Goal: Task Accomplishment & Management: Complete application form

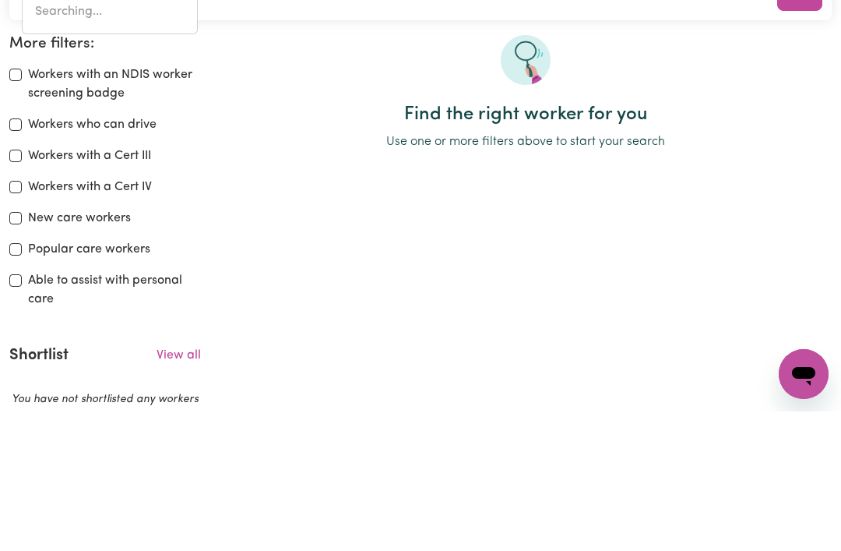
type input "[PERSON_NAME][GEOGRAPHIC_DATA] 4500"
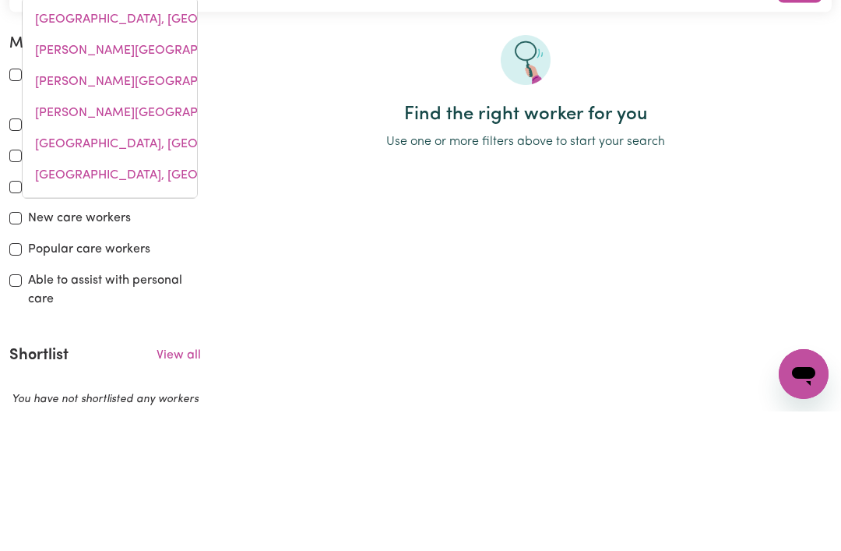
click at [69, 217] on span "[PERSON_NAME][GEOGRAPHIC_DATA], [GEOGRAPHIC_DATA], 4500" at bounding box center [232, 222] width 394 height 12
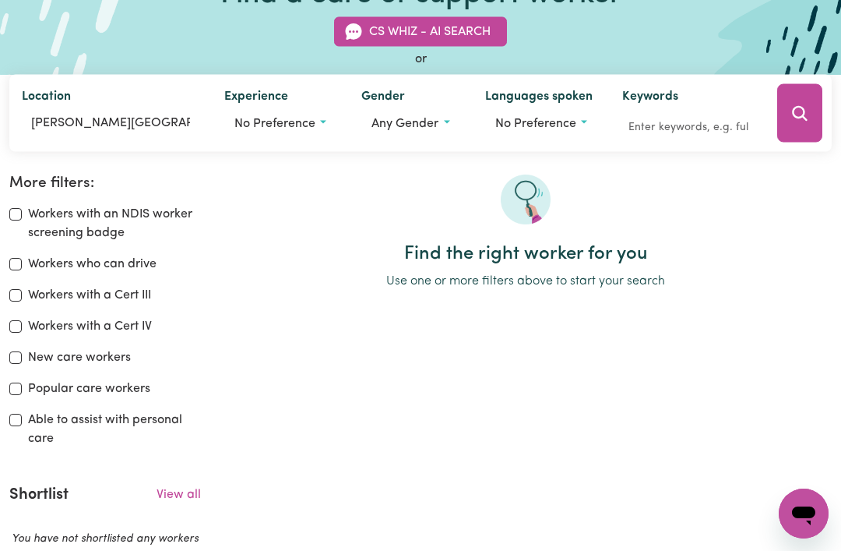
click at [11, 296] on div "Workers with a Cert III" at bounding box center [105, 295] width 192 height 19
click at [14, 289] on input "Workers with a Cert III" at bounding box center [15, 295] width 12 height 12
checkbox input "true"
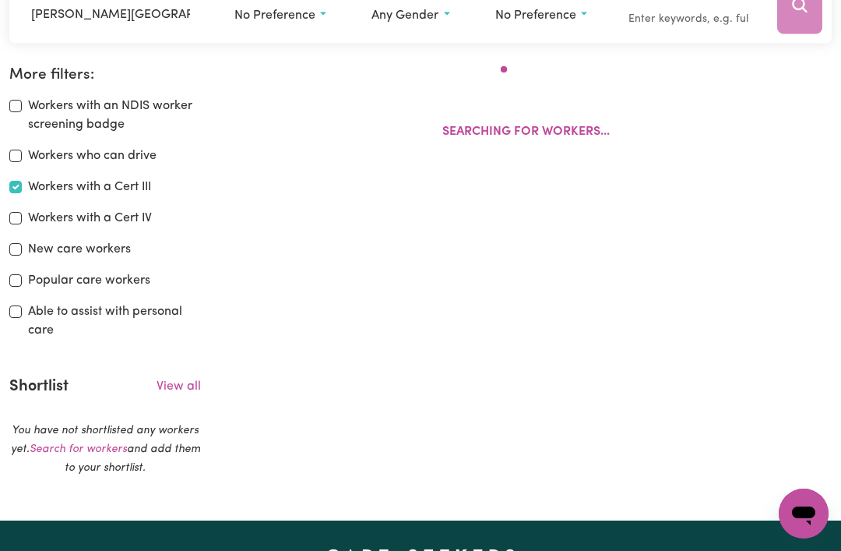
scroll to position [258, 0]
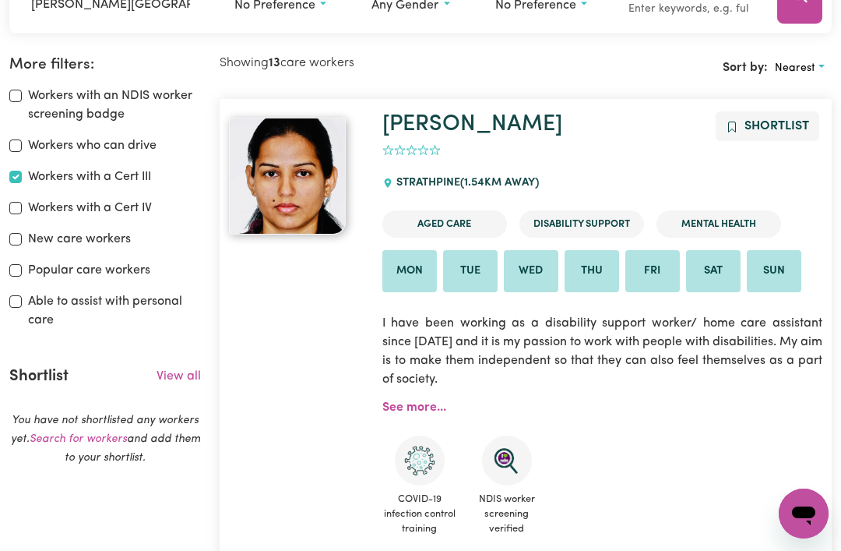
click at [19, 139] on input "Workers who can drive" at bounding box center [15, 145] width 12 height 12
checkbox input "true"
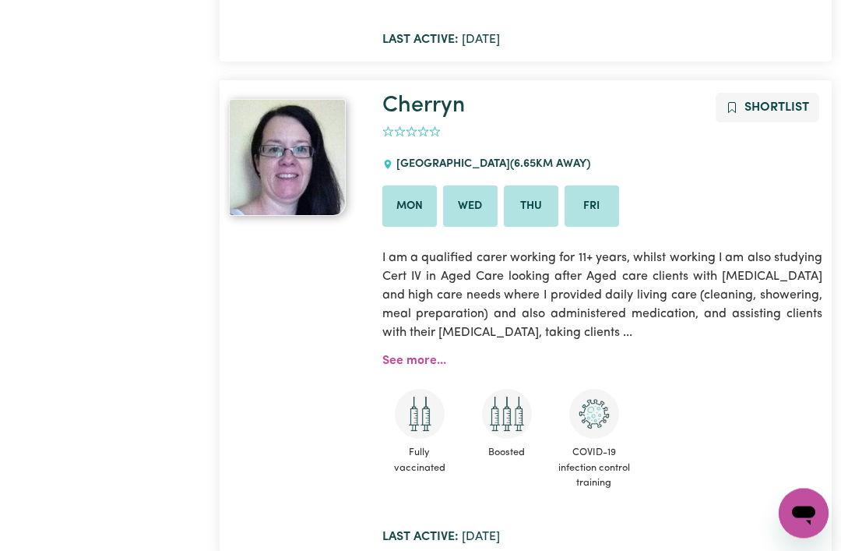
scroll to position [1214, 0]
click at [405, 354] on link "See more..." at bounding box center [414, 360] width 64 height 12
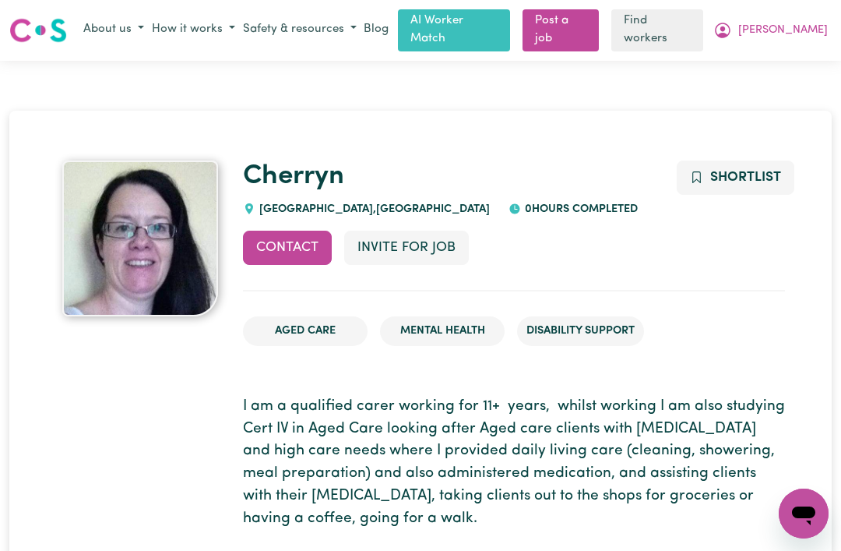
click at [382, 237] on button "Invite for Job" at bounding box center [406, 248] width 125 height 34
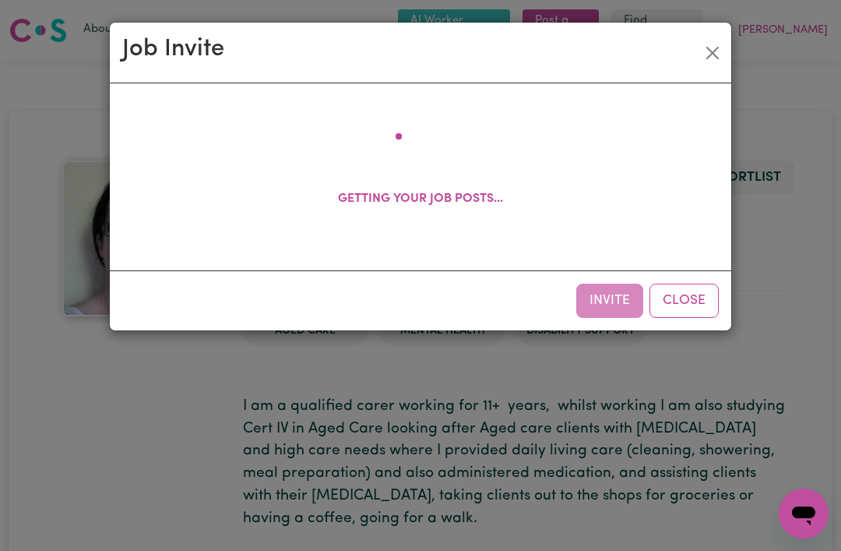
click at [702, 55] on button "Close" at bounding box center [712, 53] width 25 height 25
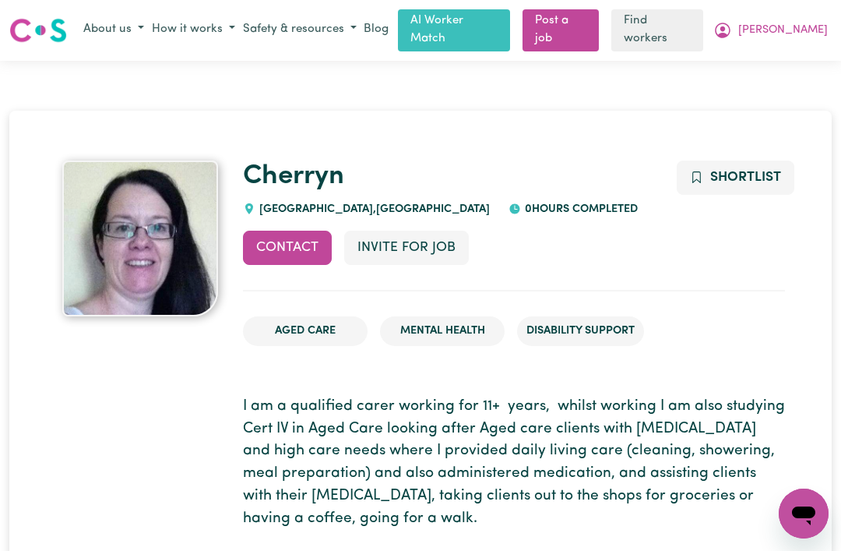
click at [599, 30] on link "Post a job" at bounding box center [561, 30] width 76 height 42
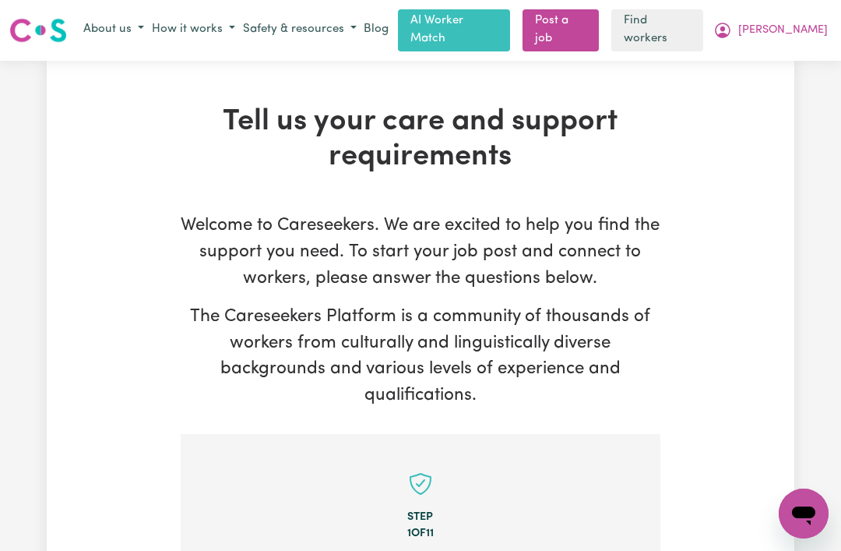
click at [800, 34] on span "[PERSON_NAME]" at bounding box center [783, 30] width 90 height 17
click at [795, 58] on link "My Dashboard" at bounding box center [769, 61] width 123 height 30
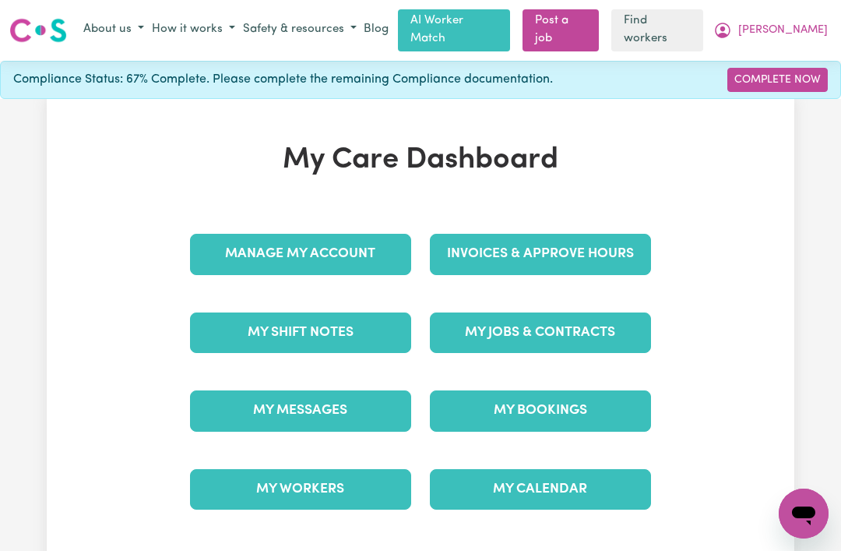
click at [261, 397] on link "My Messages" at bounding box center [300, 410] width 221 height 41
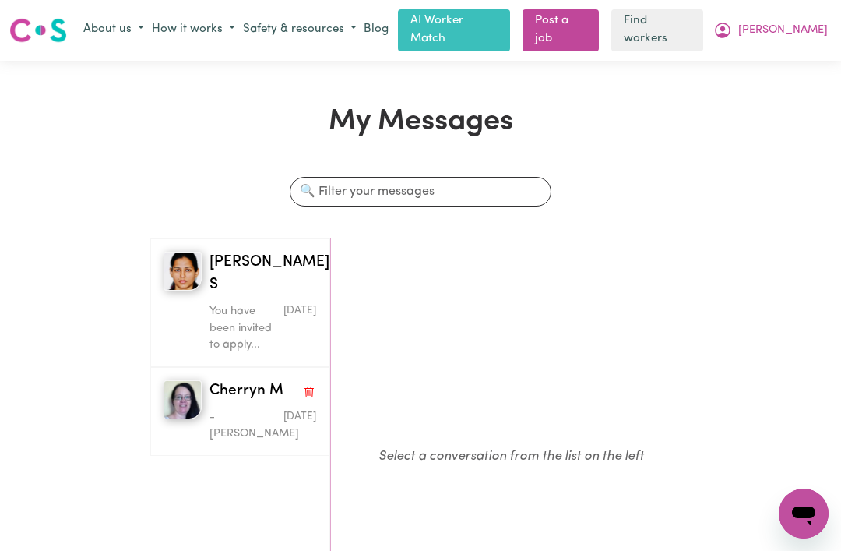
click at [220, 380] on span "Cherryn M" at bounding box center [247, 391] width 74 height 23
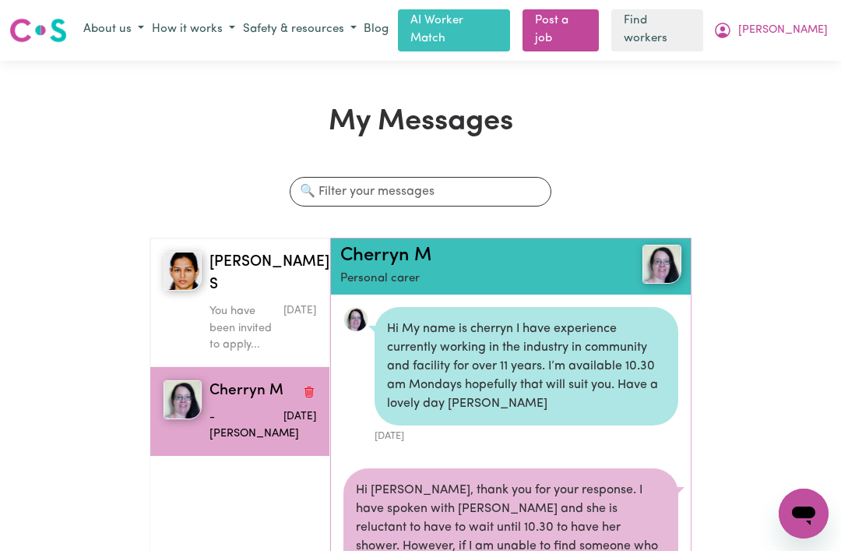
scroll to position [96, 0]
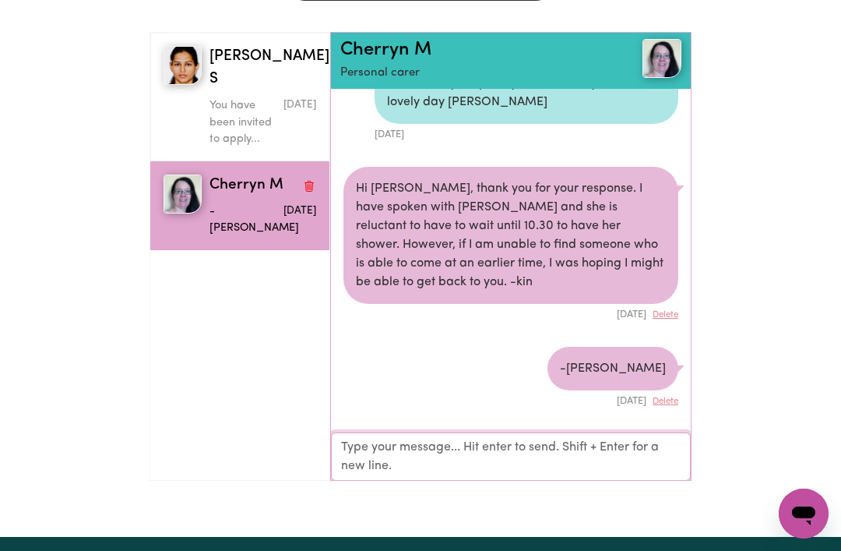
click at [360, 445] on textarea "Your reply" at bounding box center [511, 456] width 360 height 48
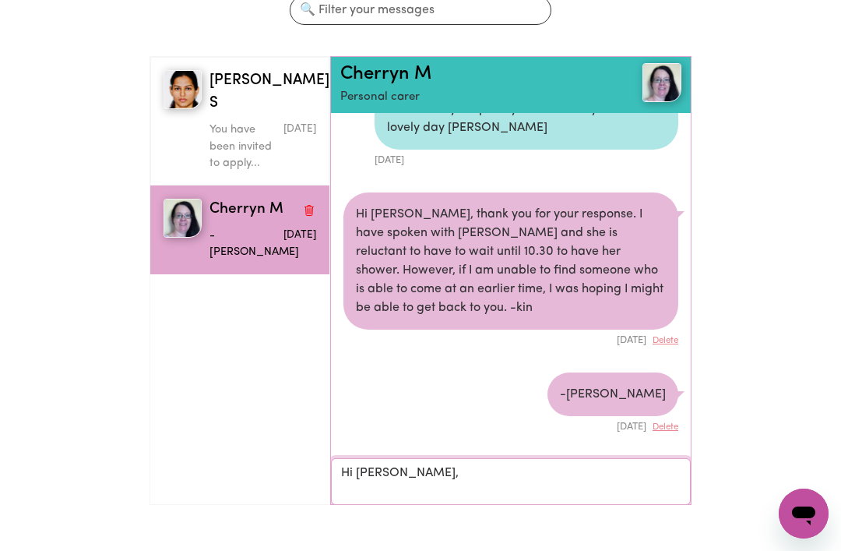
scroll to position [181, 0]
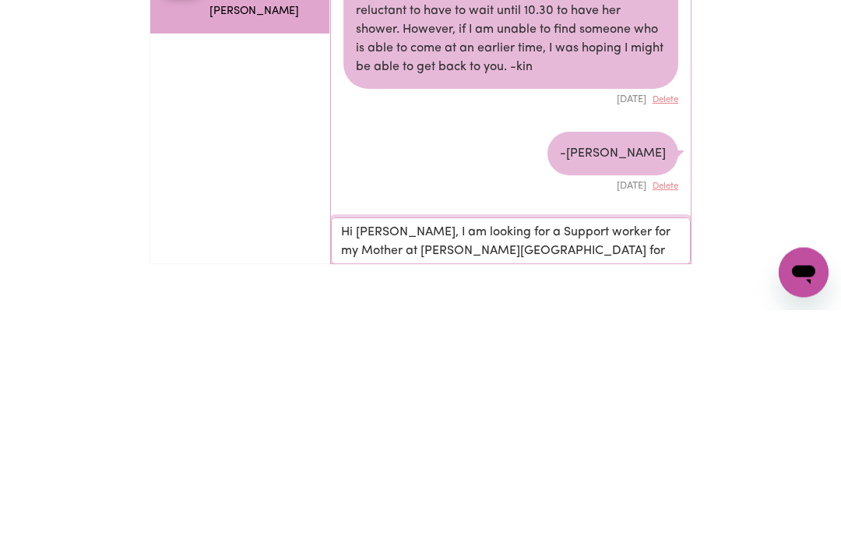
click at [517, 458] on textarea "Hi [PERSON_NAME], I am looking for a Support worker for my Mother at [PERSON_NA…" at bounding box center [511, 481] width 360 height 47
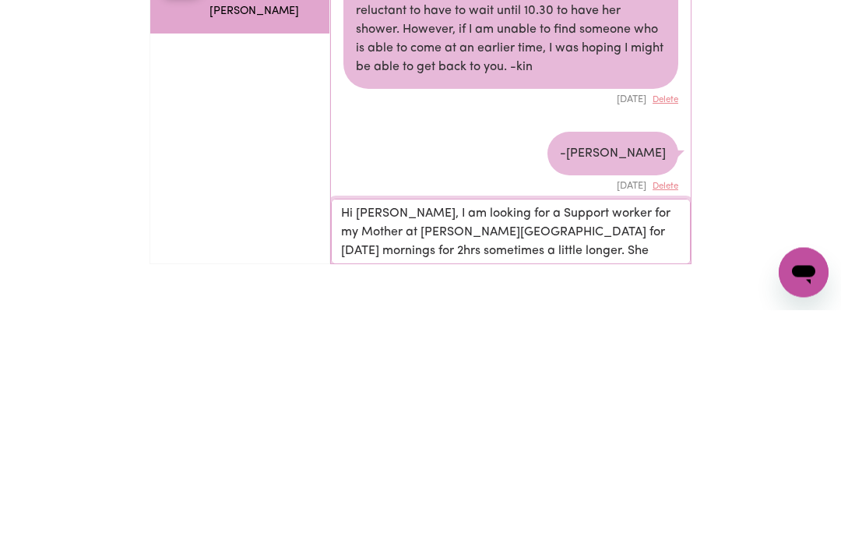
click at [558, 439] on textarea "Hi [PERSON_NAME], I am looking for a Support worker for my Mother at [PERSON_NA…" at bounding box center [511, 471] width 360 height 65
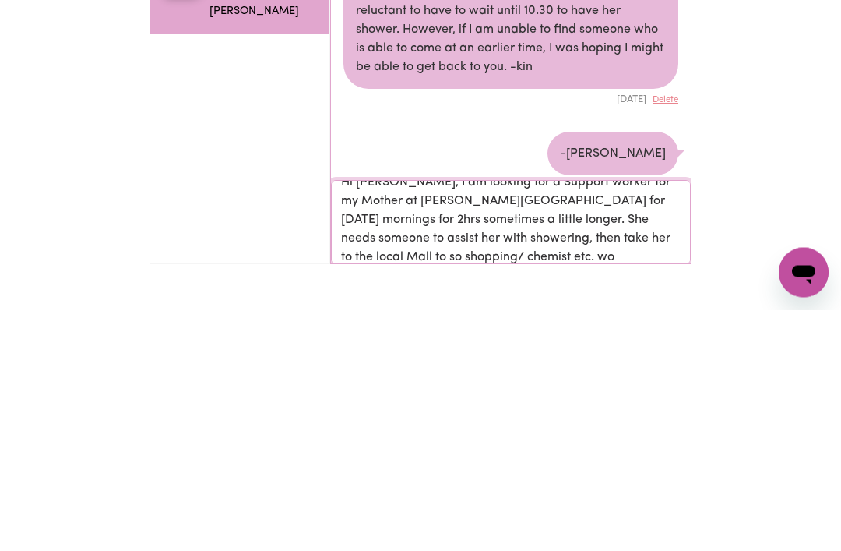
scroll to position [2, 0]
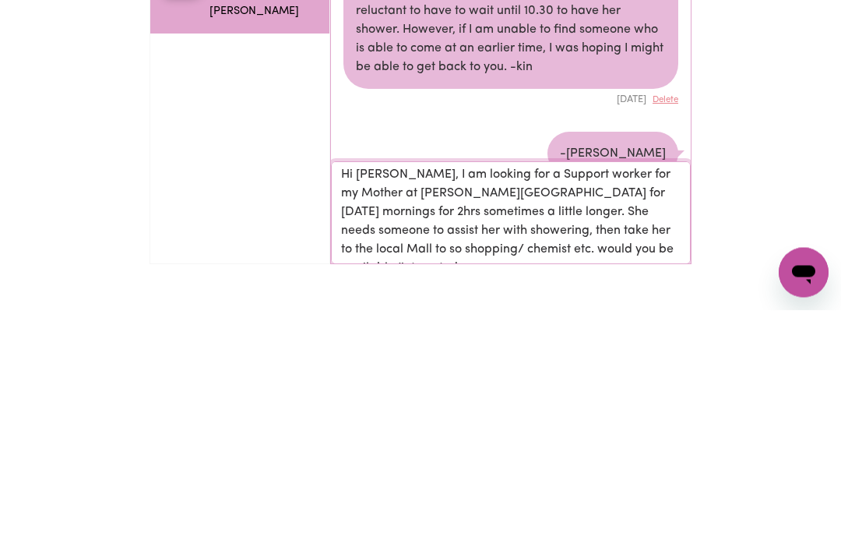
type textarea "Hi [PERSON_NAME], I am looking for a Support worker for my Mother at [PERSON_NA…"
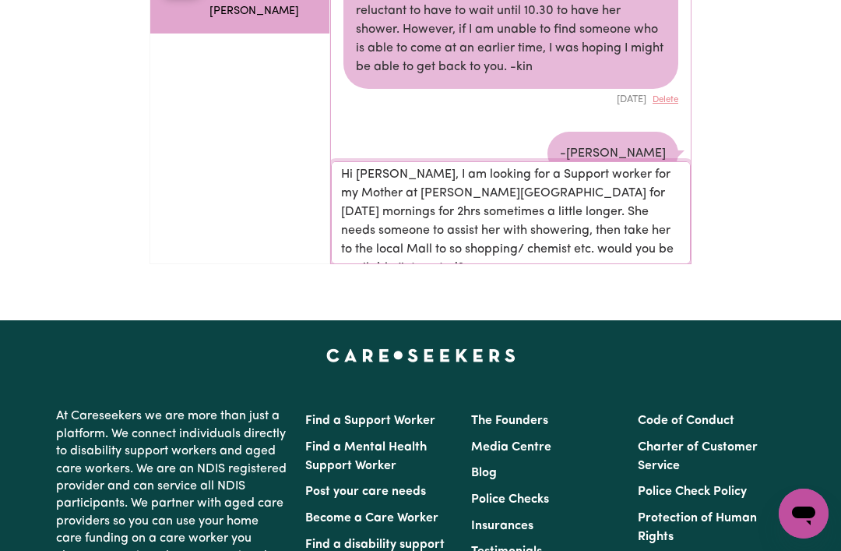
click at [582, 238] on textarea "Hi [PERSON_NAME], I am looking for a Support worker for my Mother at [PERSON_NA…" at bounding box center [511, 211] width 360 height 103
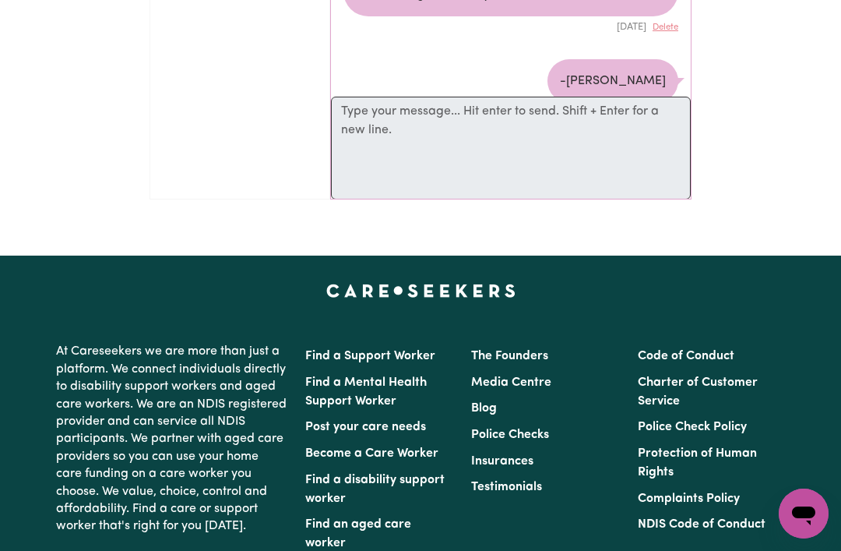
scroll to position [150, 0]
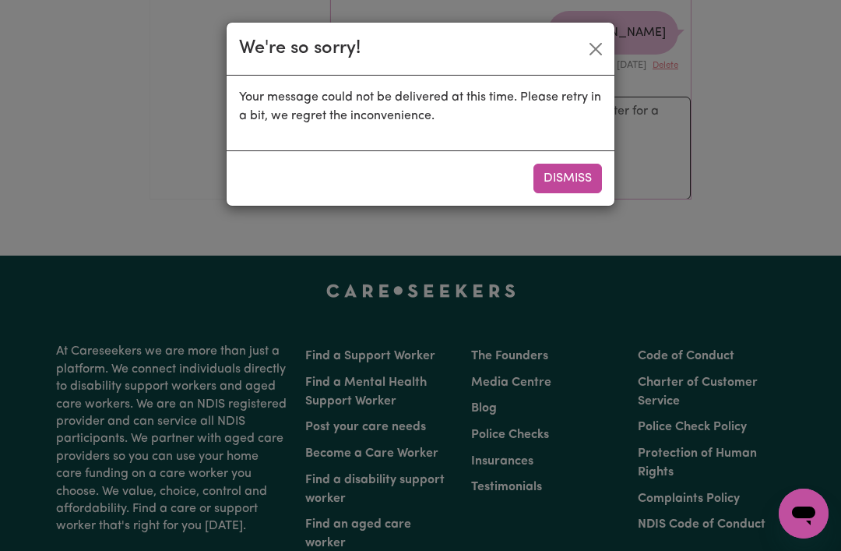
click at [569, 182] on button "Dismiss" at bounding box center [568, 179] width 69 height 30
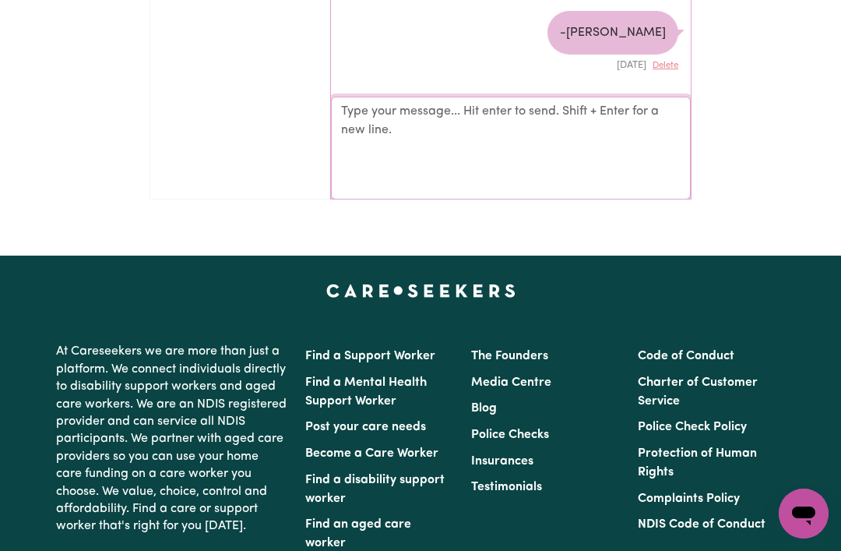
click at [359, 112] on textarea "Your reply" at bounding box center [511, 147] width 360 height 103
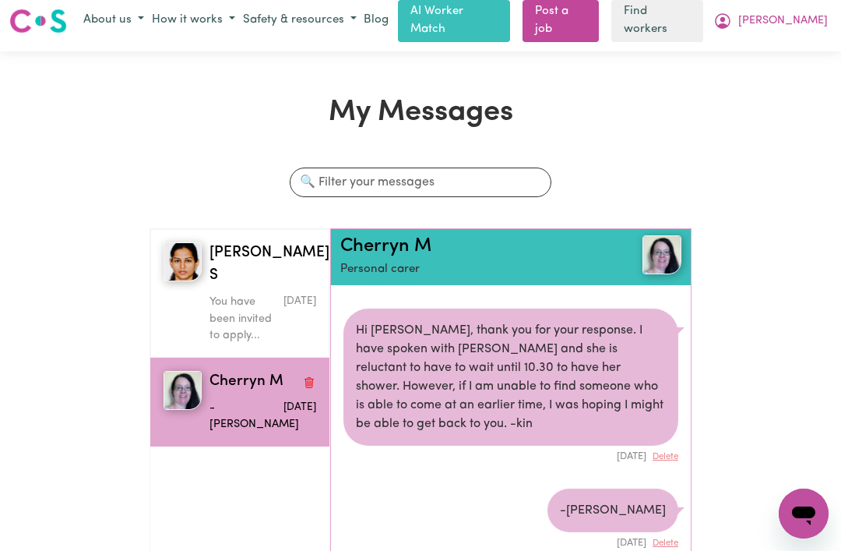
scroll to position [0, 0]
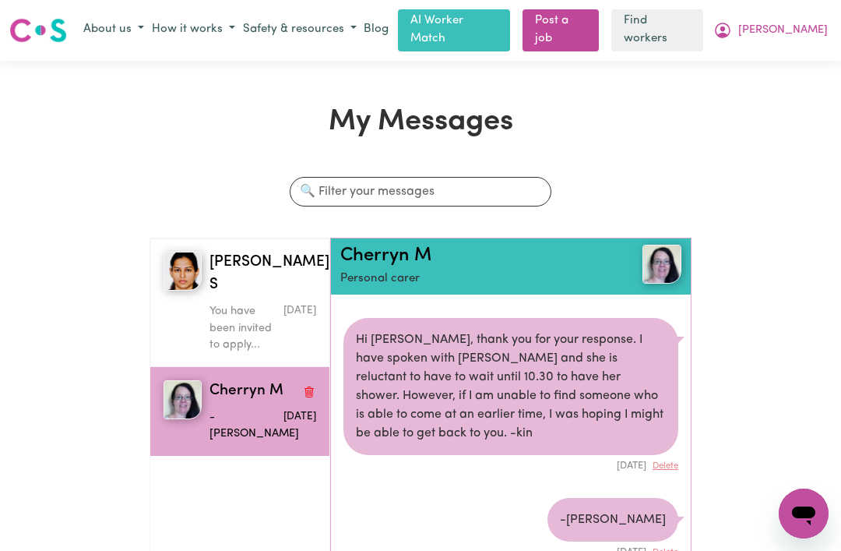
click at [599, 28] on link "Post a job" at bounding box center [561, 30] width 76 height 42
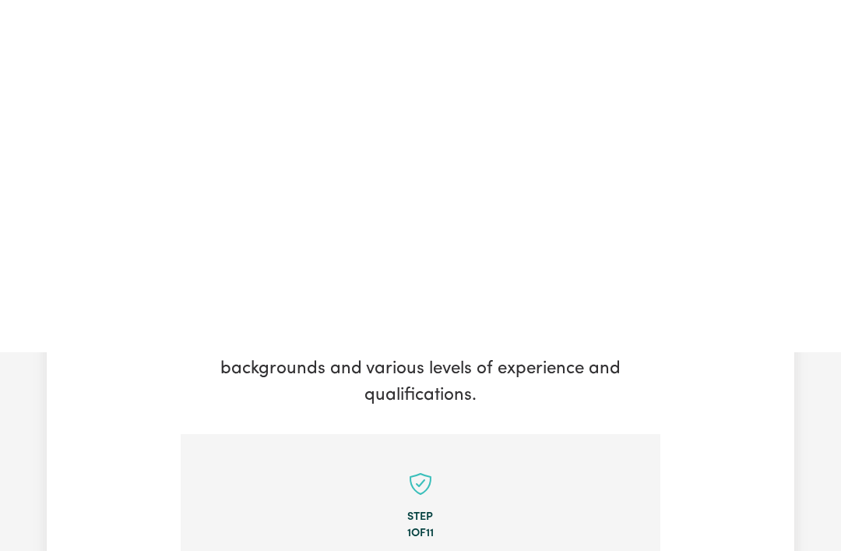
scroll to position [423, 0]
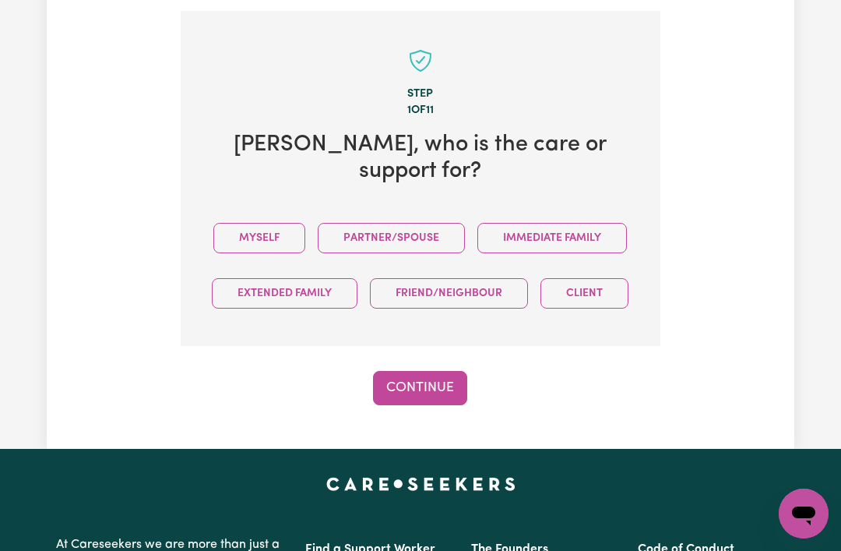
click at [583, 223] on button "Immediate Family" at bounding box center [552, 238] width 150 height 30
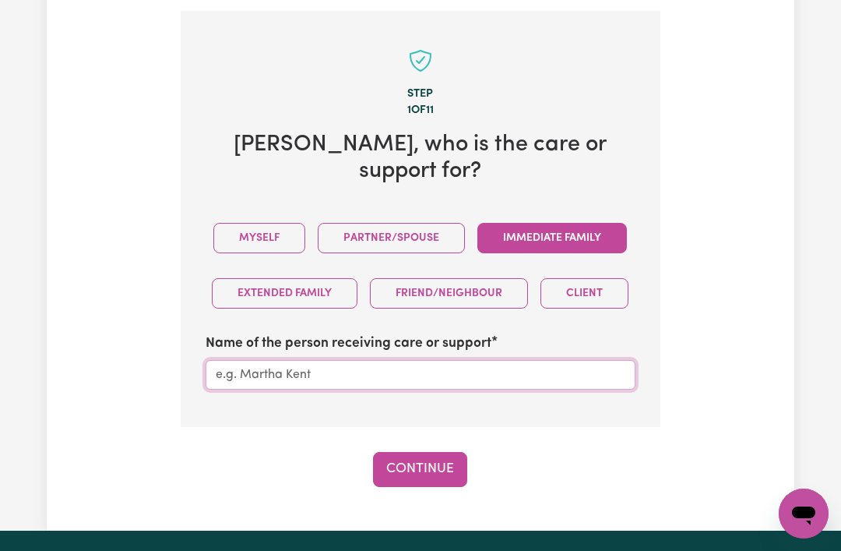
click at [252, 360] on input "Name of the person receiving care or support" at bounding box center [421, 375] width 430 height 30
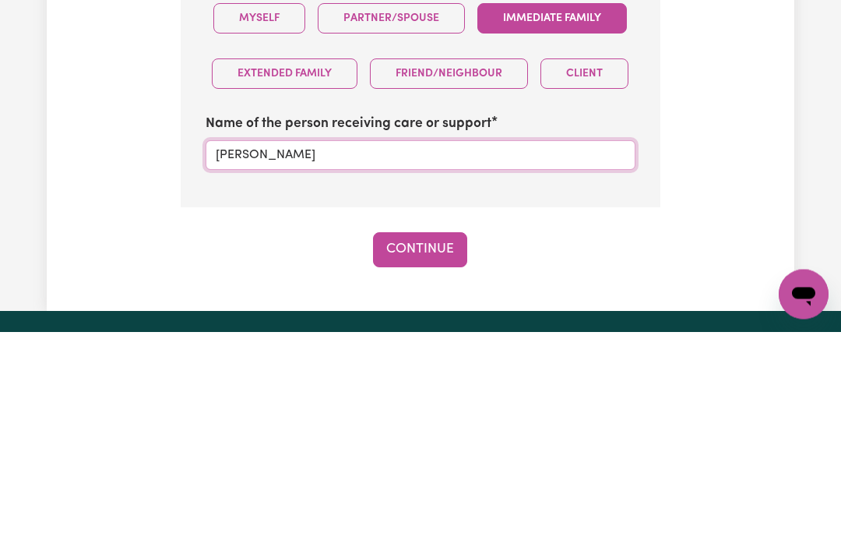
type input "[PERSON_NAME]"
click at [407, 452] on button "Continue" at bounding box center [420, 469] width 94 height 34
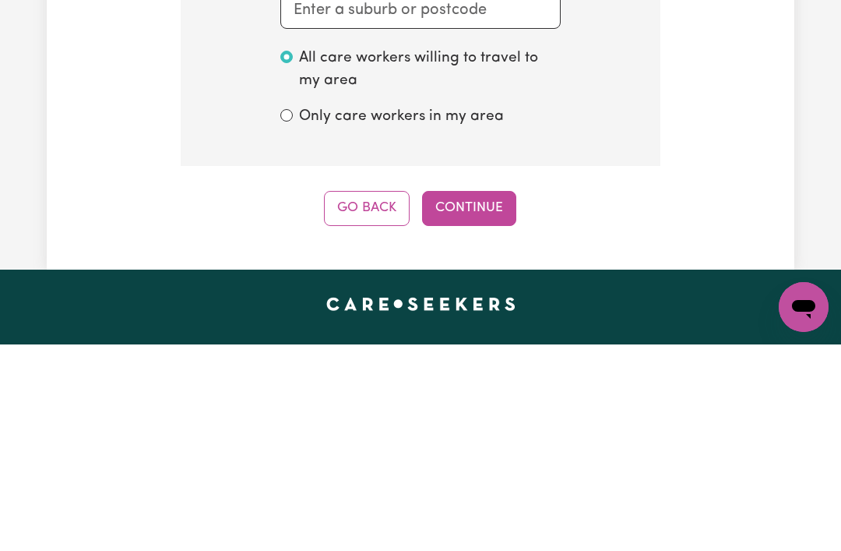
scroll to position [423, 0]
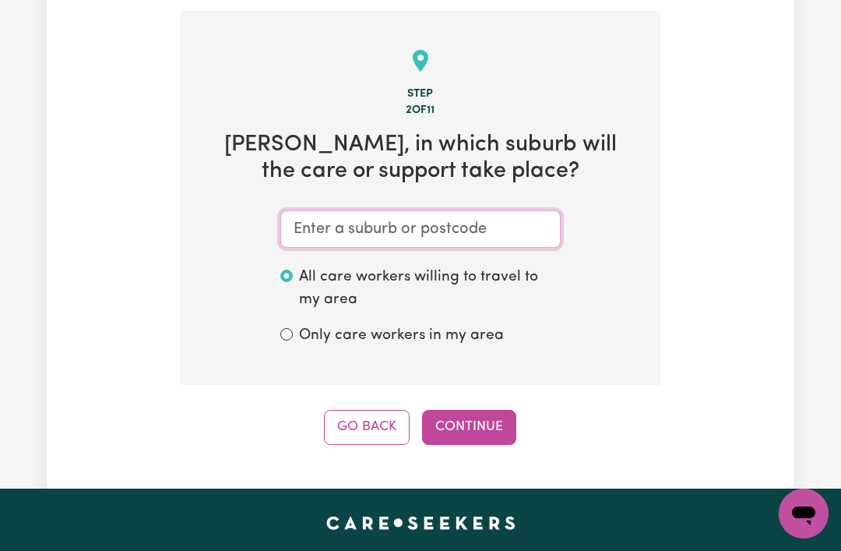
click at [311, 221] on input "text" at bounding box center [420, 228] width 280 height 37
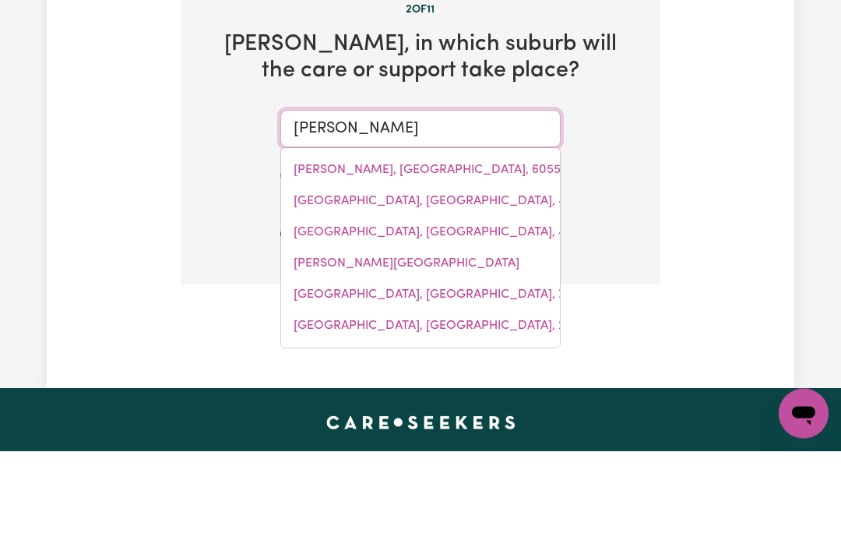
type input "[PERSON_NAME]"
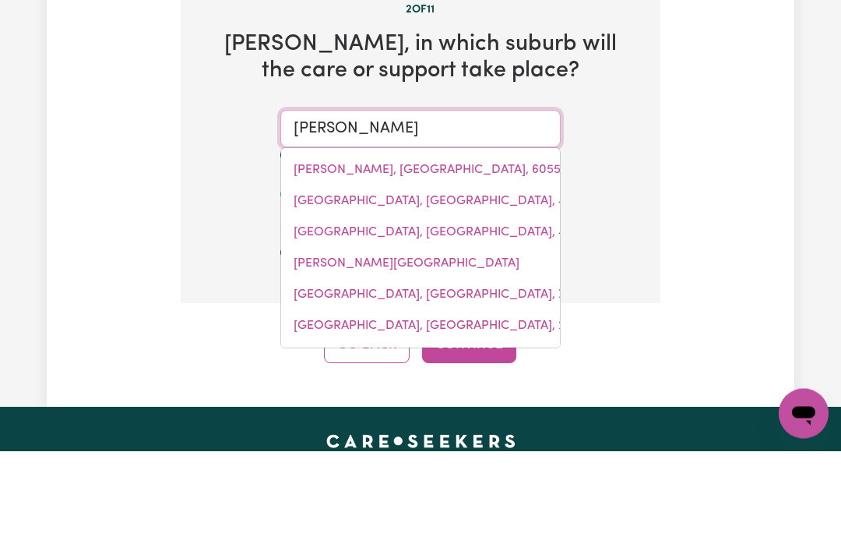
type input "[PERSON_NAME][GEOGRAPHIC_DATA], [GEOGRAPHIC_DATA], 2484"
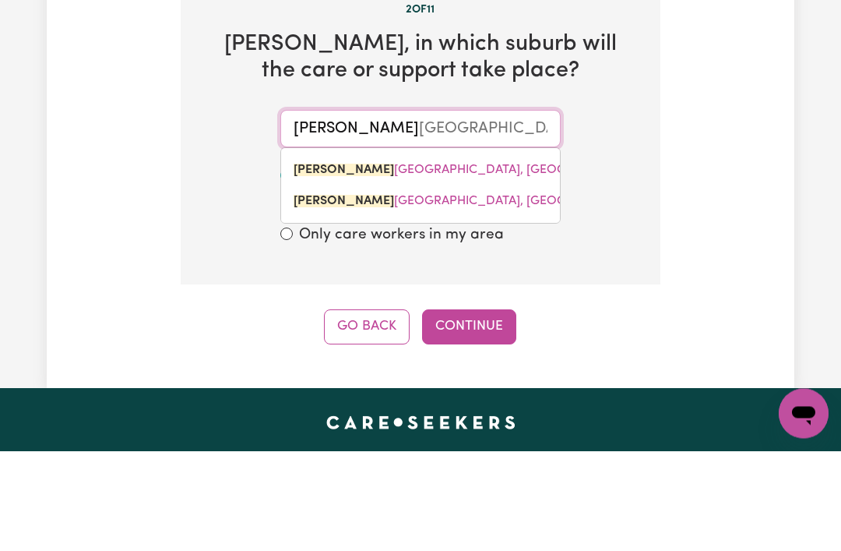
type input "[PERSON_NAME] Pa"
type input "[PERSON_NAME] PaRK, [GEOGRAPHIC_DATA], 2484"
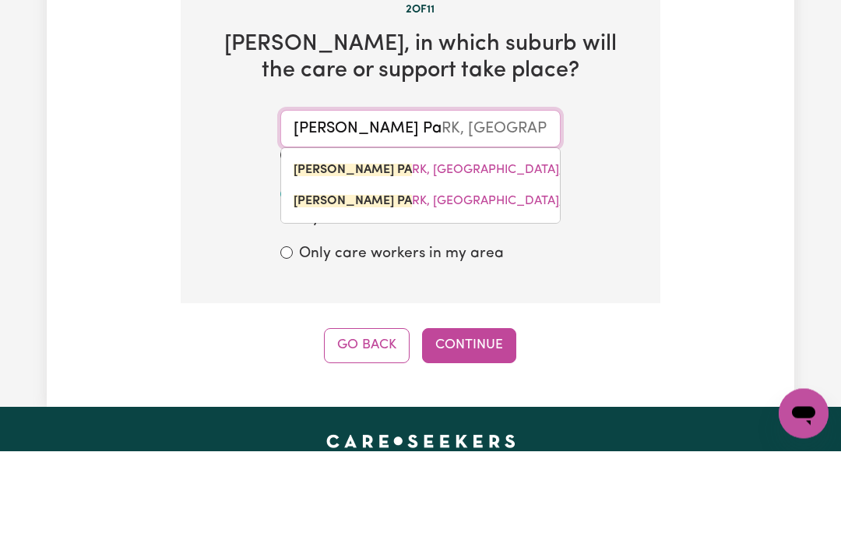
type input "[PERSON_NAME] Par"
type input "[PERSON_NAME] ParK, [GEOGRAPHIC_DATA], 2484"
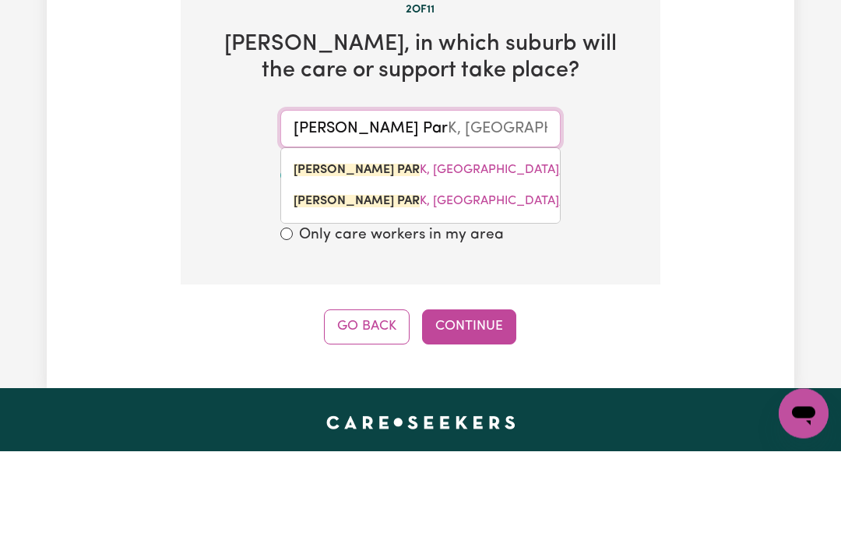
type input "[PERSON_NAME][GEOGRAPHIC_DATA]"
type input "[PERSON_NAME][GEOGRAPHIC_DATA], [GEOGRAPHIC_DATA], 2484"
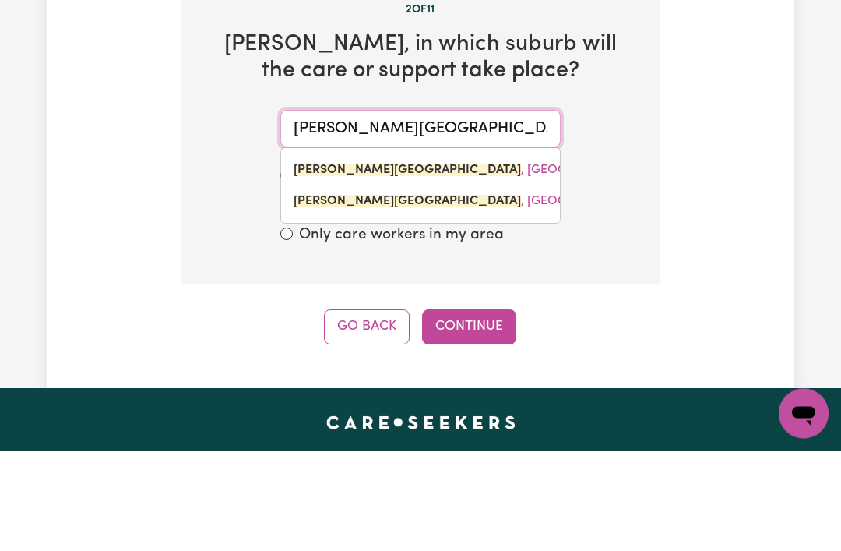
click at [330, 286] on link "[PERSON_NAME][GEOGRAPHIC_DATA] , [GEOGRAPHIC_DATA], 4500" at bounding box center [420, 301] width 279 height 31
type input "[PERSON_NAME][GEOGRAPHIC_DATA], [GEOGRAPHIC_DATA], 4500"
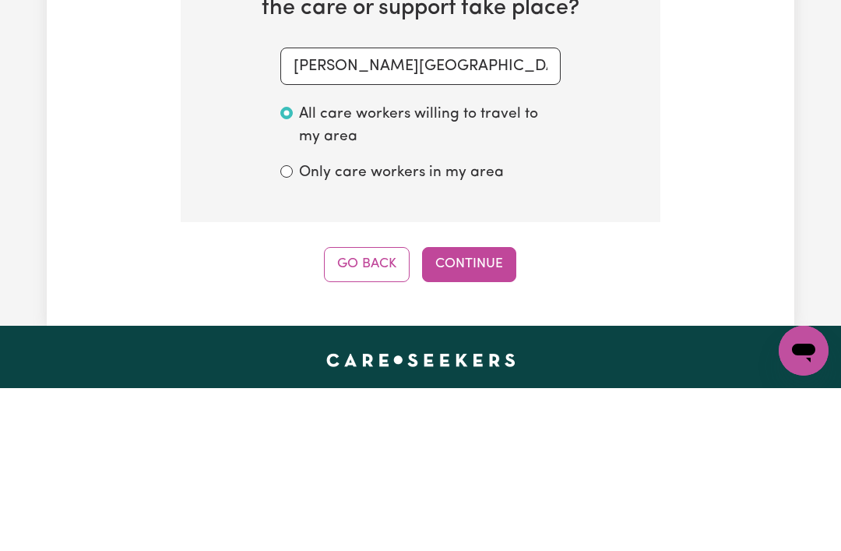
click at [288, 328] on input "Only care workers in my area" at bounding box center [286, 334] width 12 height 12
radio input "true"
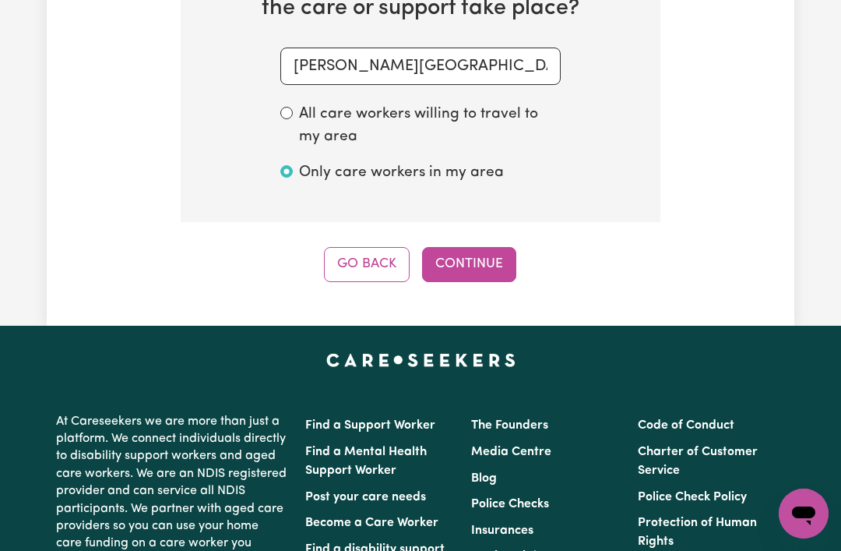
click at [457, 252] on button "Continue" at bounding box center [469, 264] width 94 height 34
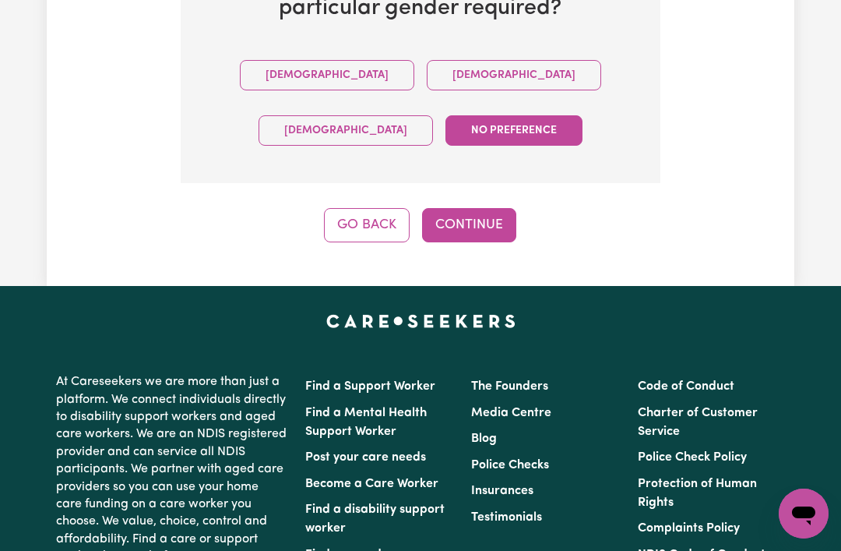
click at [427, 70] on button "[DEMOGRAPHIC_DATA]" at bounding box center [514, 75] width 174 height 30
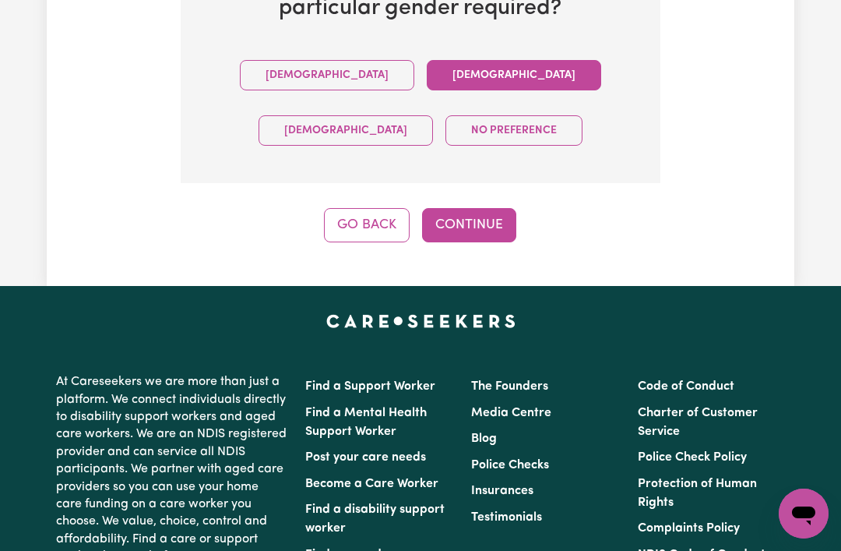
click at [464, 218] on button "Continue" at bounding box center [469, 225] width 94 height 34
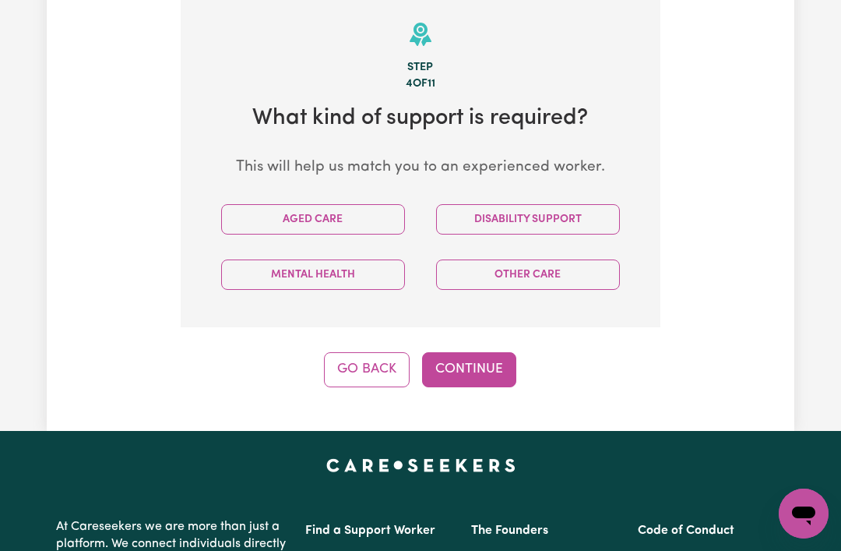
scroll to position [423, 0]
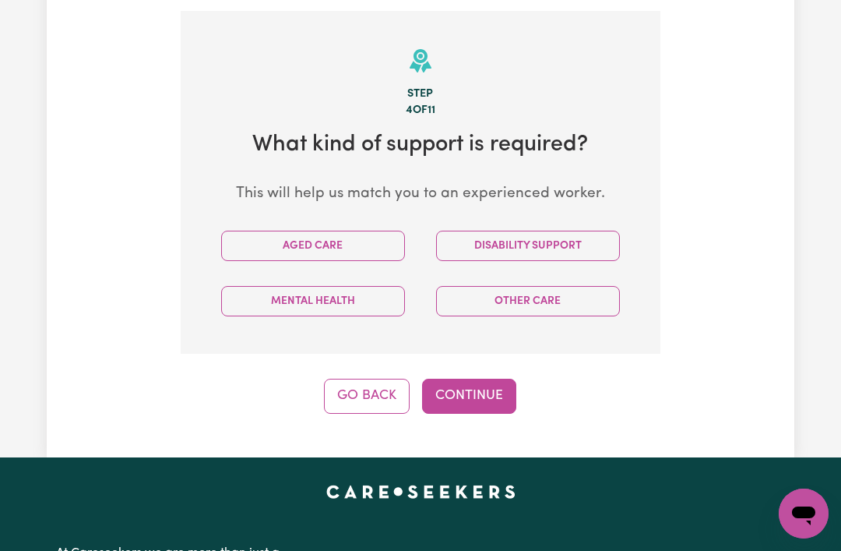
click at [280, 231] on button "Aged Care" at bounding box center [313, 246] width 184 height 30
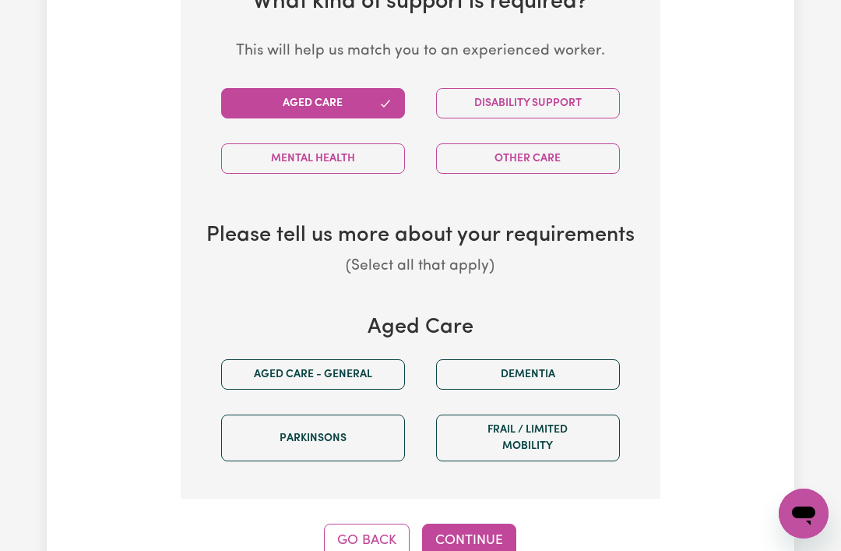
scroll to position [570, 0]
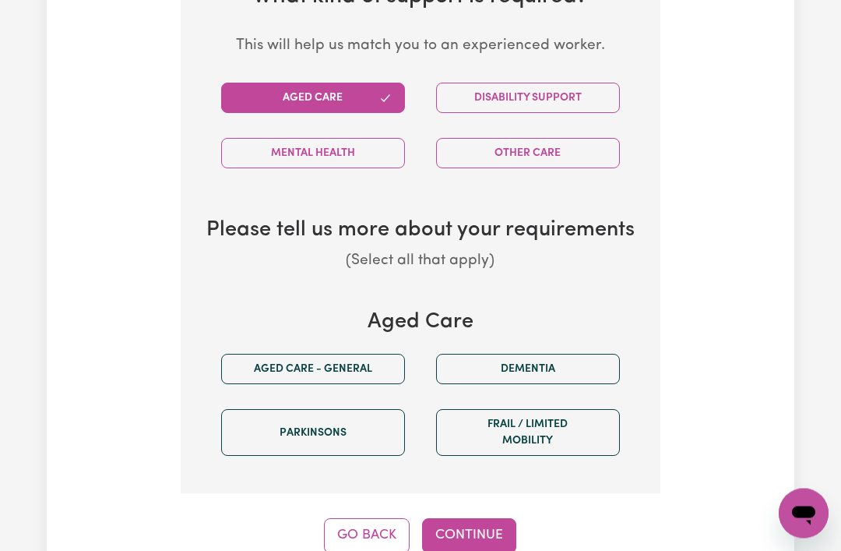
click at [250, 361] on button "Aged care - General" at bounding box center [313, 369] width 184 height 30
click at [499, 527] on button "Continue" at bounding box center [469, 535] width 94 height 34
select select "AGED_HOME_CARE"
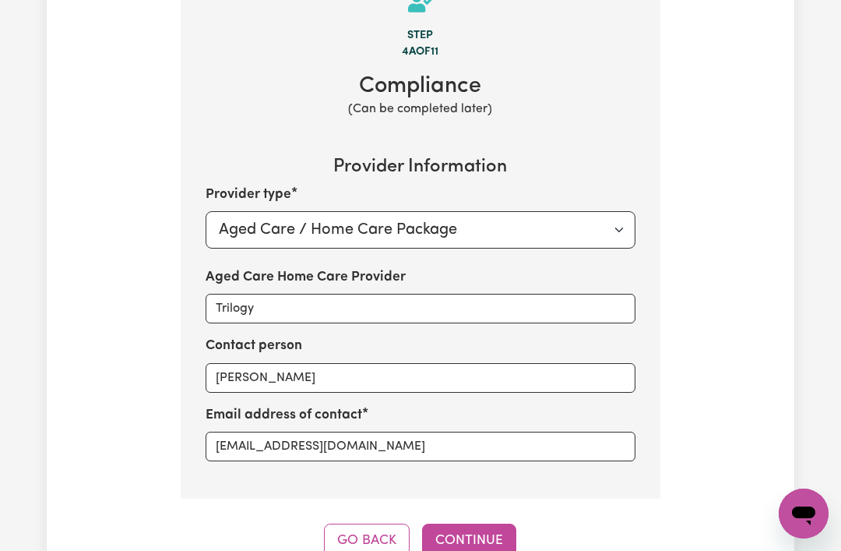
scroll to position [489, 0]
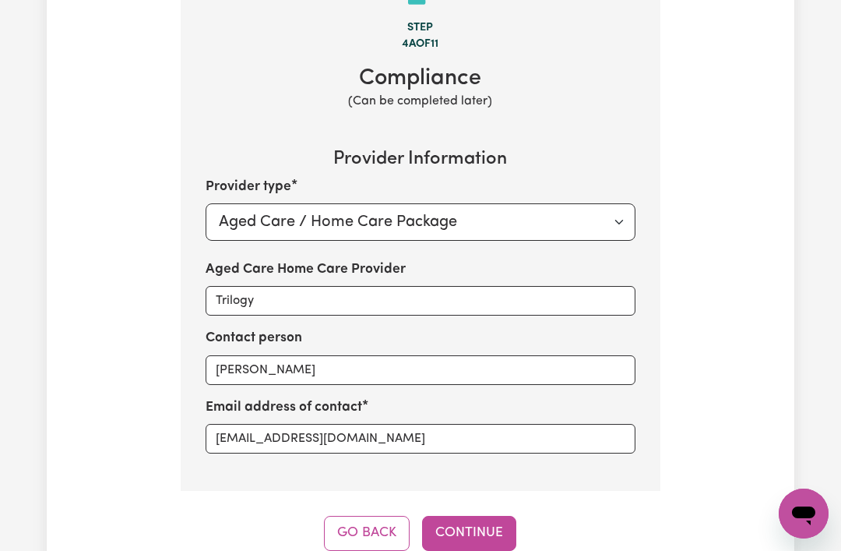
click at [503, 523] on button "Continue" at bounding box center [469, 533] width 94 height 34
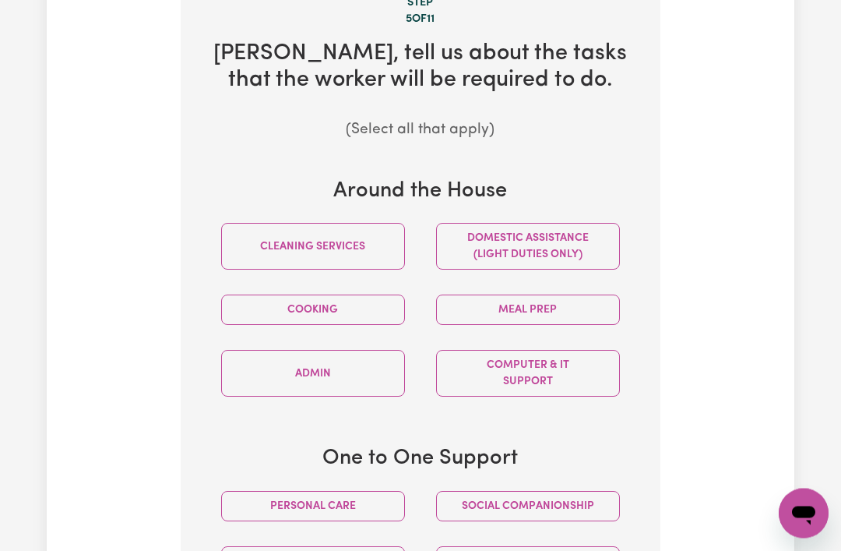
scroll to position [515, 0]
click at [280, 492] on button "Personal care" at bounding box center [313, 505] width 184 height 30
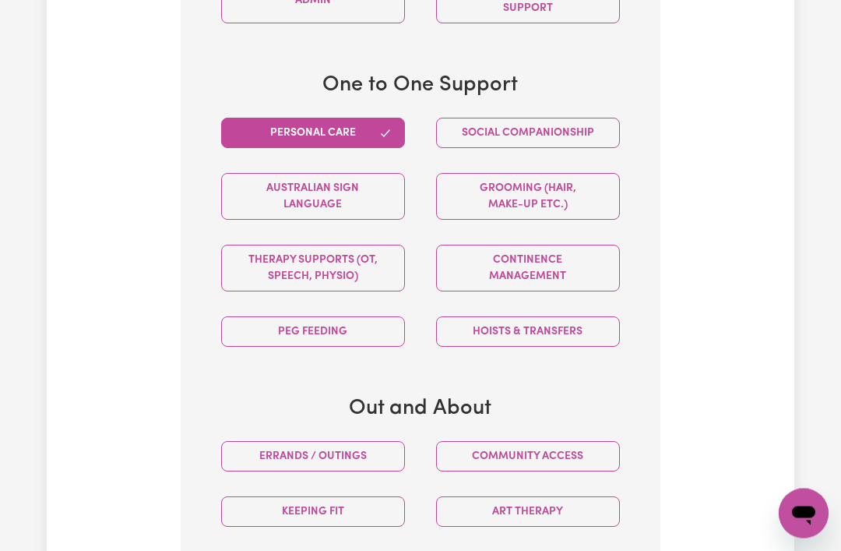
scroll to position [889, 0]
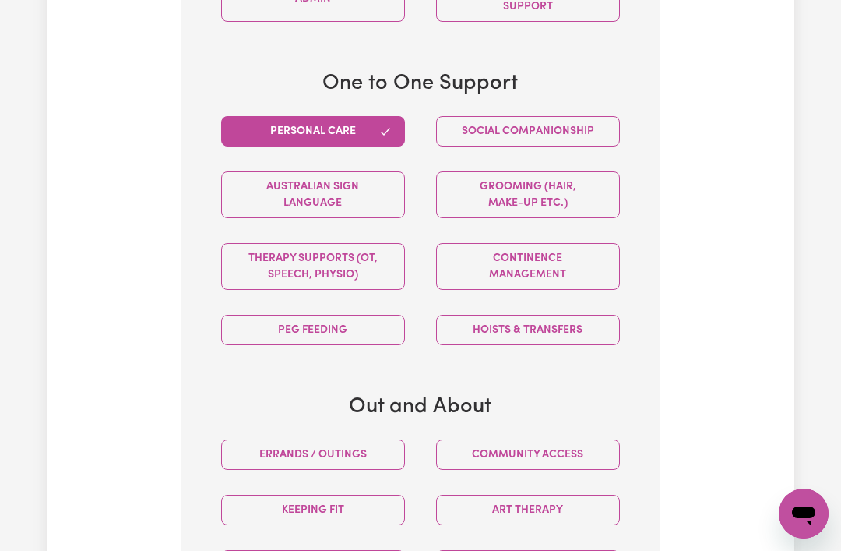
click at [264, 445] on button "Errands / Outings" at bounding box center [313, 454] width 184 height 30
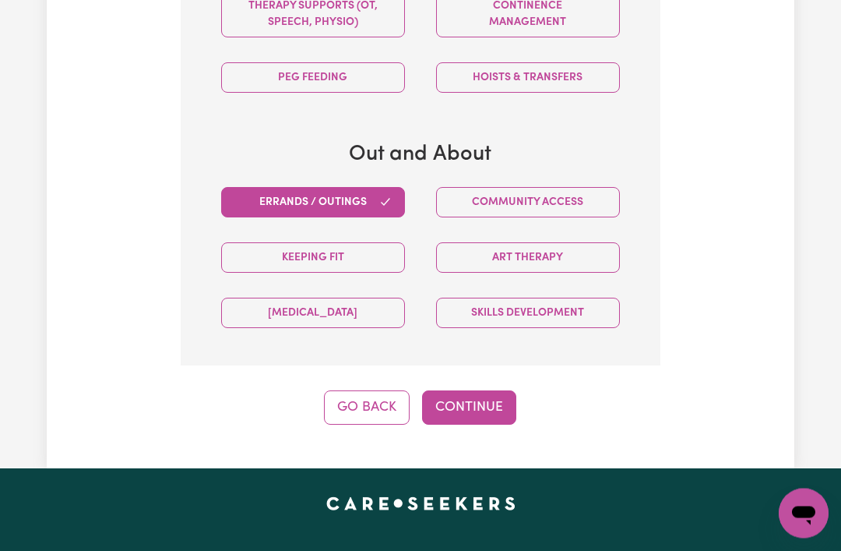
click at [488, 392] on button "Continue" at bounding box center [469, 408] width 94 height 34
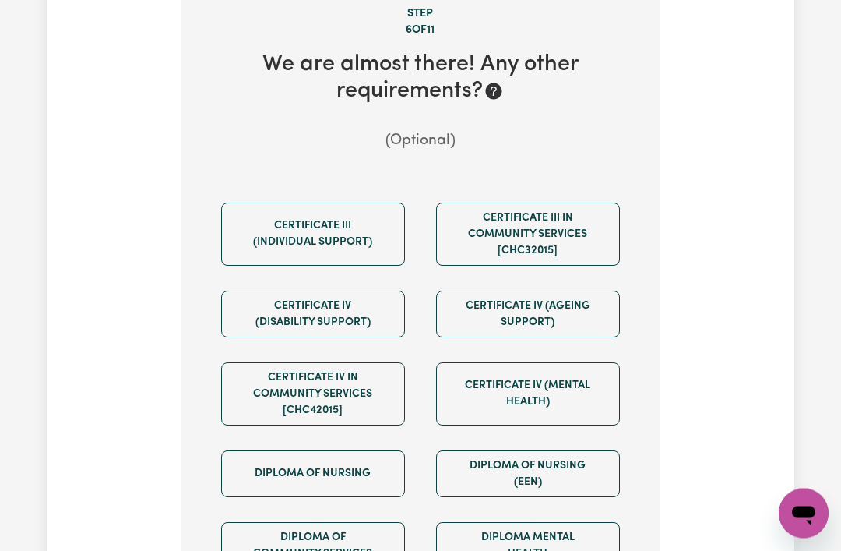
scroll to position [423, 0]
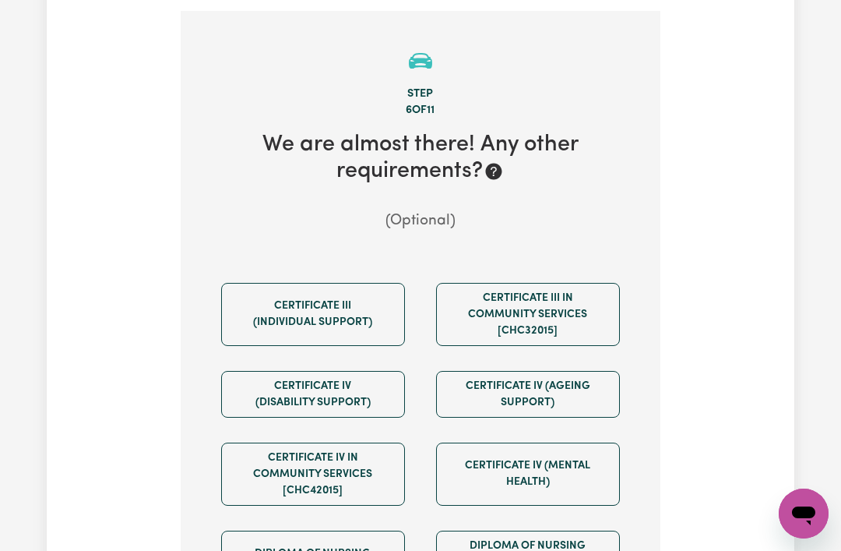
click at [275, 301] on button "Certificate III (Individual Support)" at bounding box center [313, 314] width 184 height 63
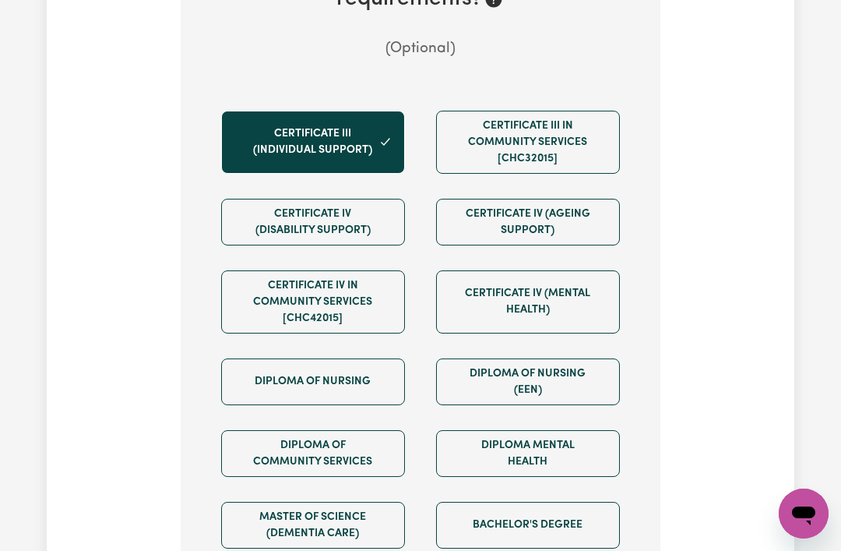
scroll to position [594, 0]
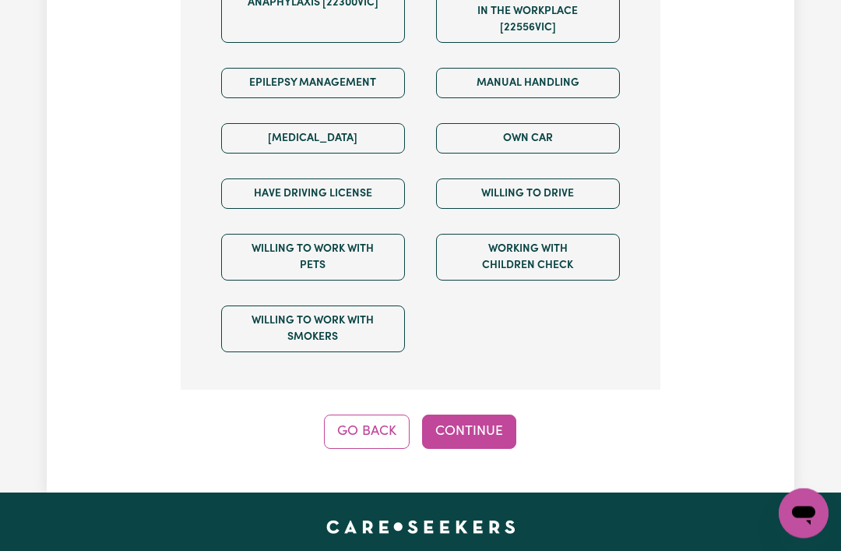
click at [494, 424] on button "Continue" at bounding box center [469, 432] width 94 height 34
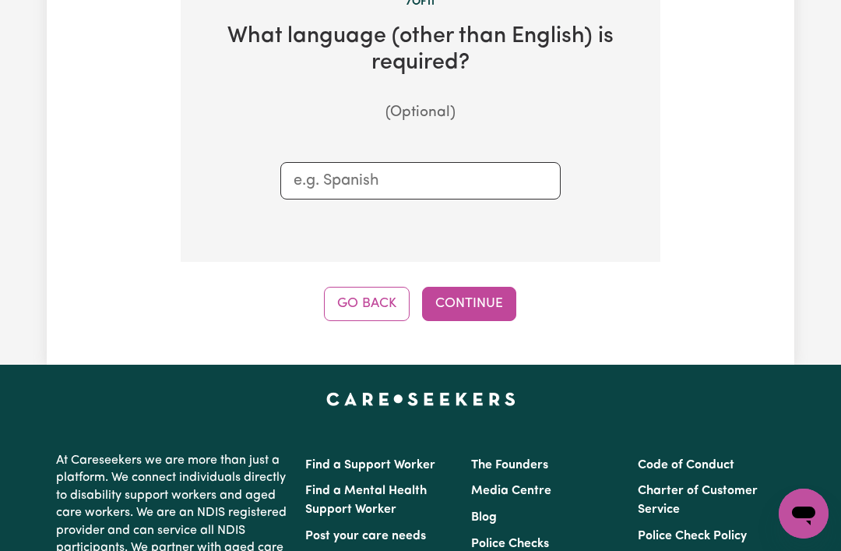
scroll to position [423, 0]
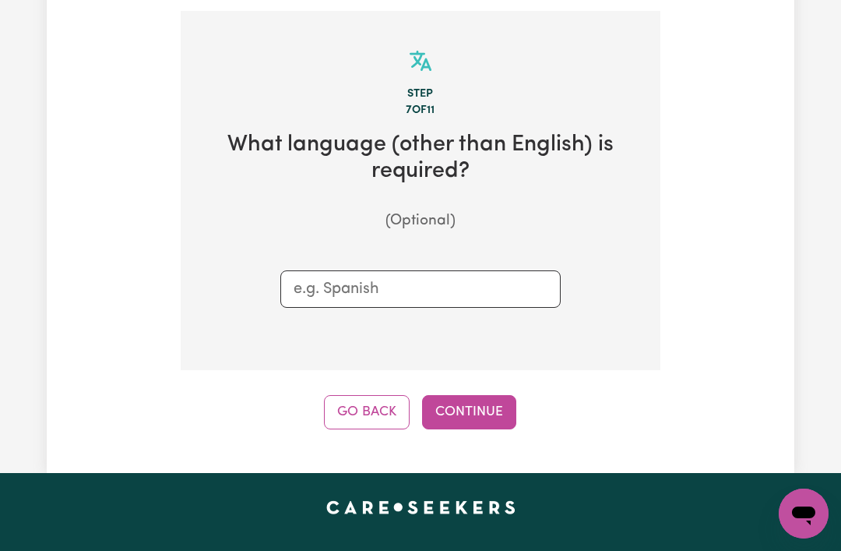
click at [499, 400] on button "Continue" at bounding box center [469, 412] width 94 height 34
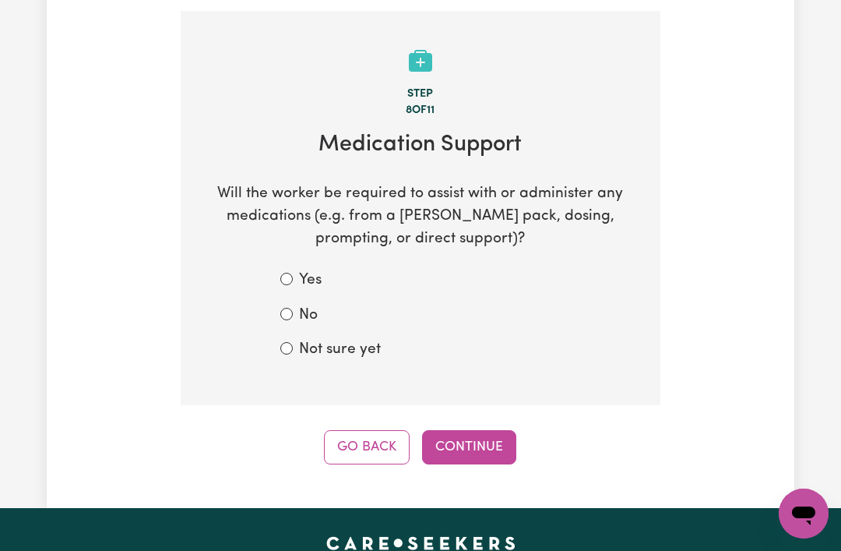
click at [284, 308] on input "No" at bounding box center [286, 314] width 12 height 12
radio input "true"
click at [503, 436] on button "Continue" at bounding box center [469, 447] width 94 height 34
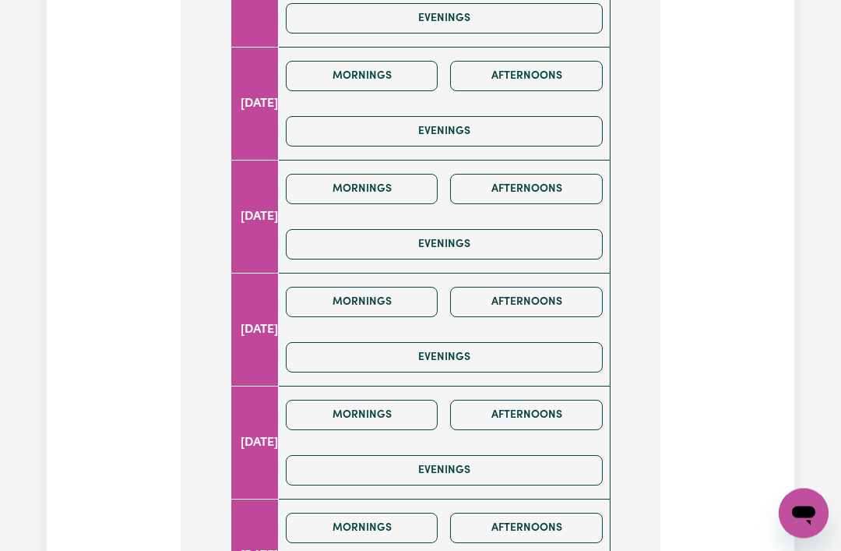
scroll to position [824, 0]
click at [365, 410] on button "Mornings" at bounding box center [362, 415] width 153 height 30
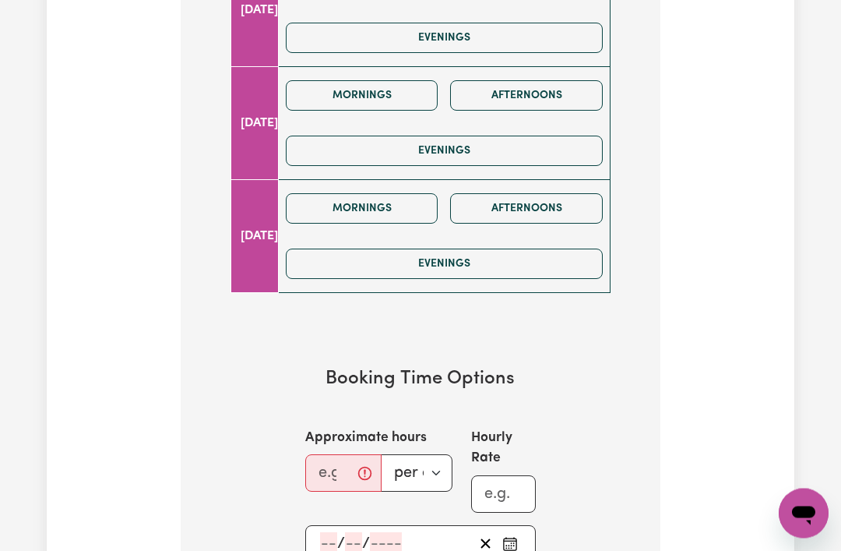
scroll to position [1283, 0]
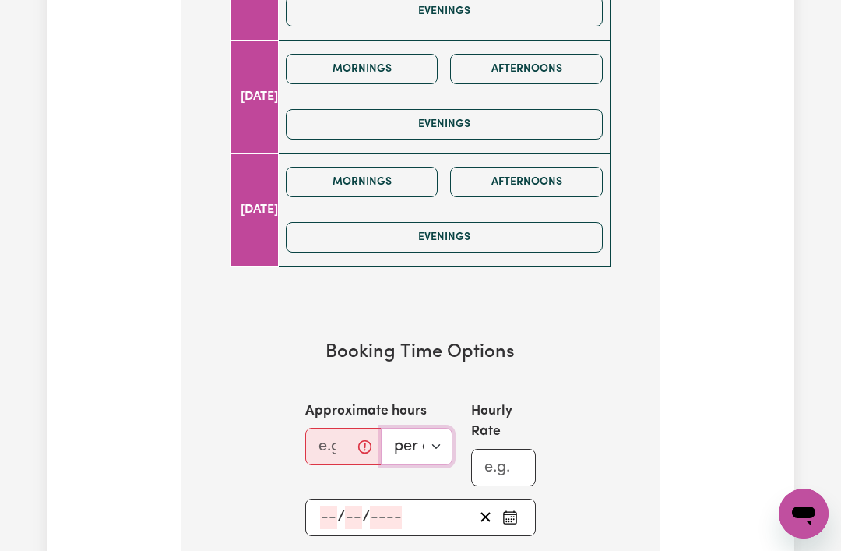
click at [437, 442] on select "per day per week" at bounding box center [417, 446] width 72 height 37
click at [329, 437] on input "Approximate hours" at bounding box center [343, 446] width 76 height 37
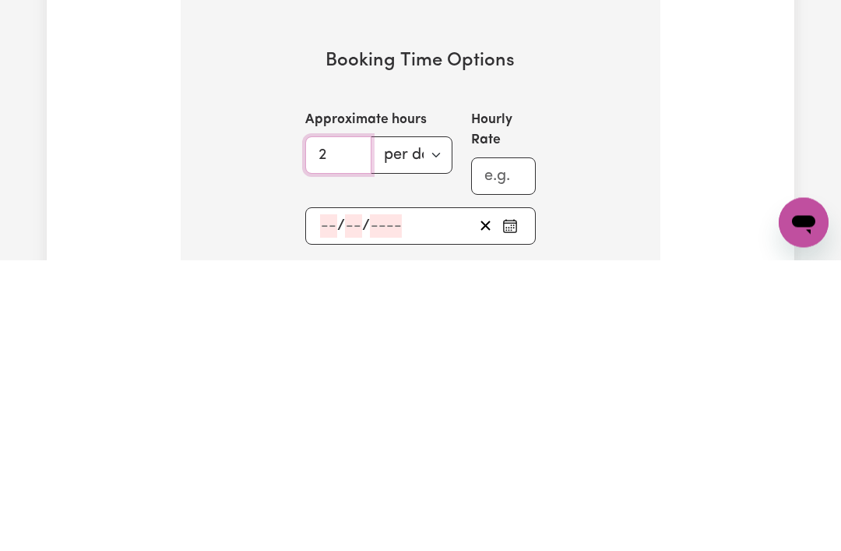
type input "2"
click at [438, 428] on select "per day per week" at bounding box center [412, 446] width 82 height 37
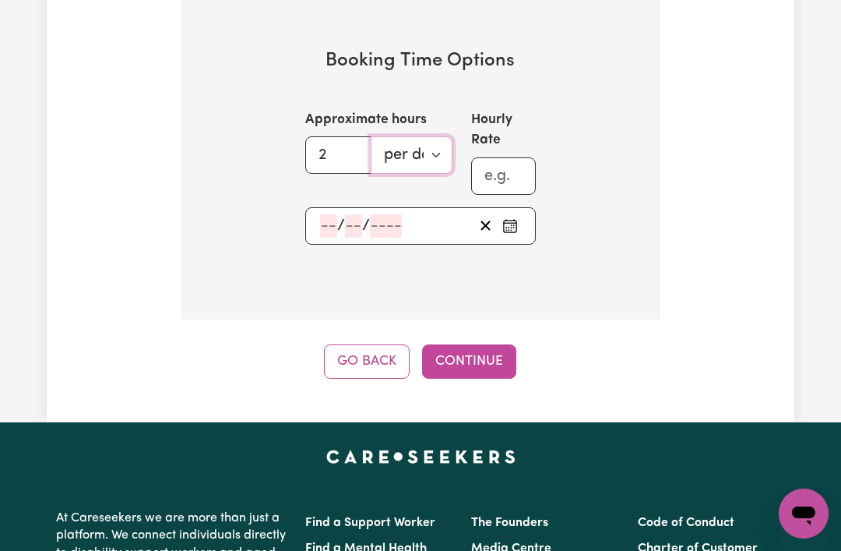
select select "per week"
click at [361, 148] on input "Approximate hours" at bounding box center [343, 154] width 76 height 37
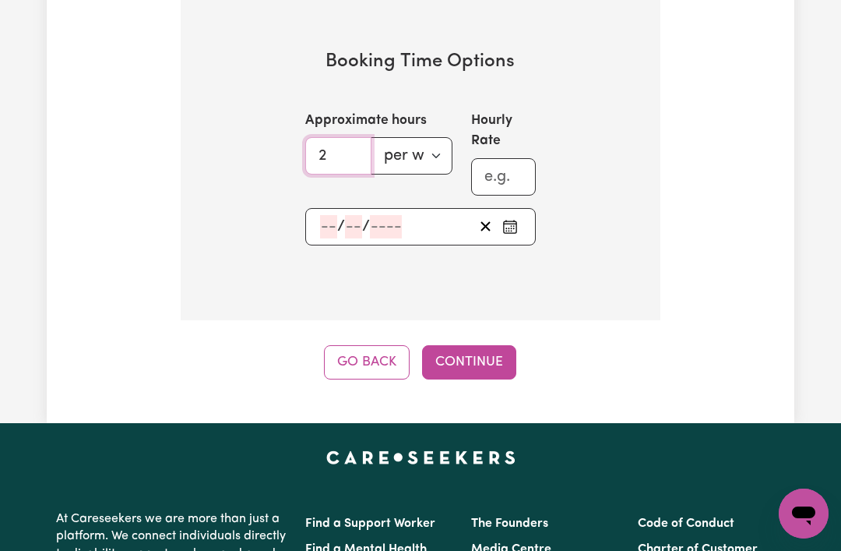
type input "2"
click at [327, 213] on div "/ /" at bounding box center [420, 226] width 231 height 37
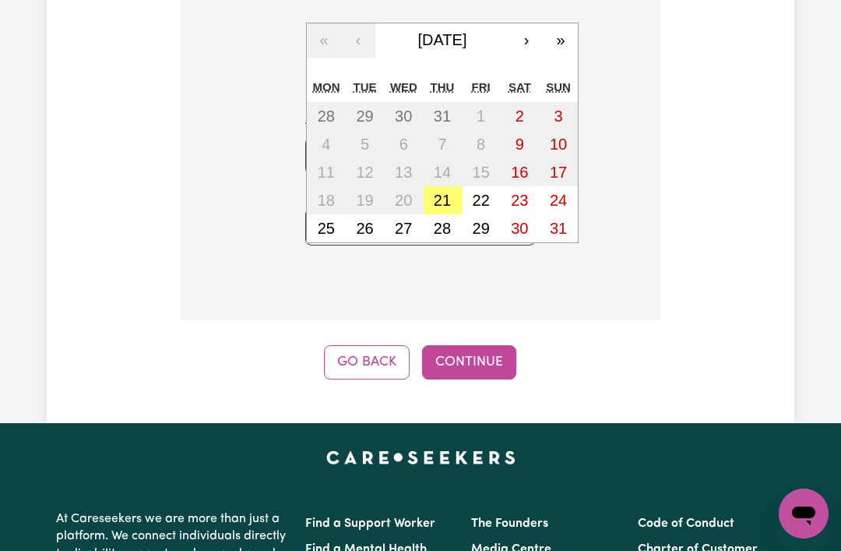
click at [477, 220] on abbr "29" at bounding box center [481, 228] width 17 height 17
type input "[DATE]"
type input "29"
type input "8"
type input "2025"
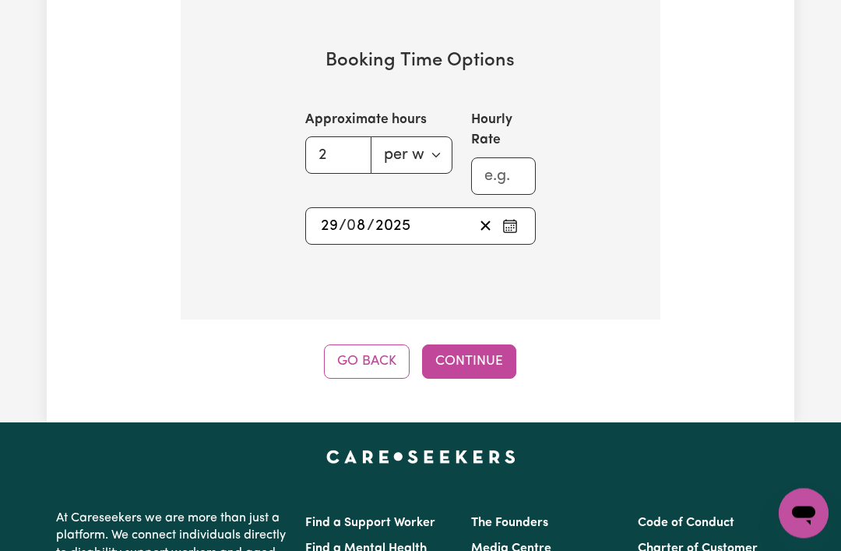
click at [508, 221] on rect "Pick an approximate start date" at bounding box center [510, 227] width 12 height 12
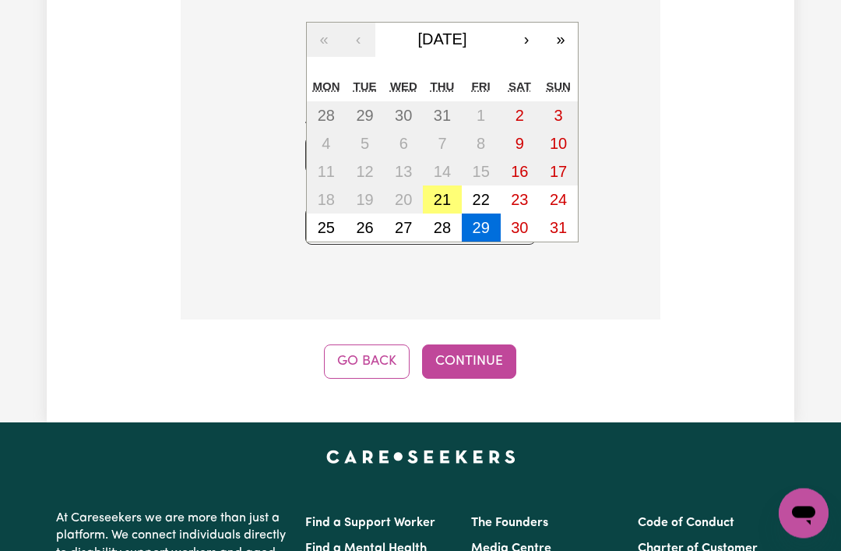
scroll to position [1574, 0]
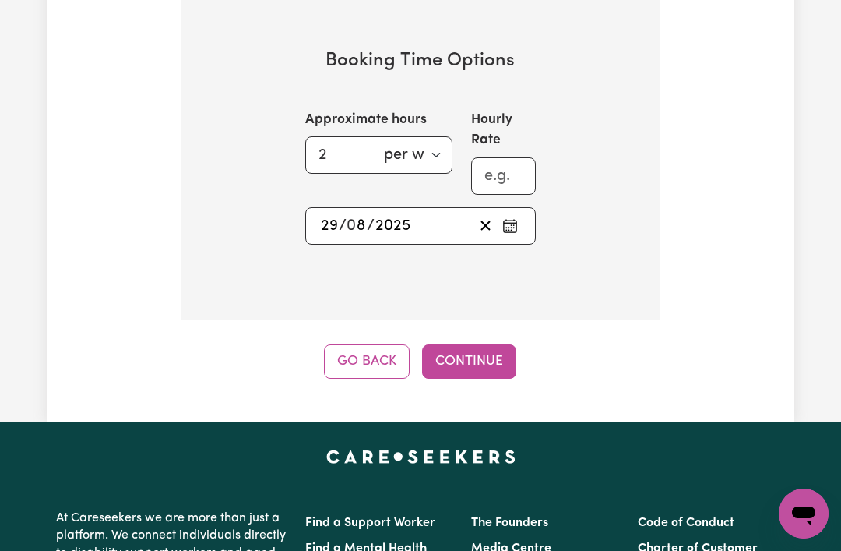
click at [458, 348] on button "Continue" at bounding box center [469, 361] width 94 height 34
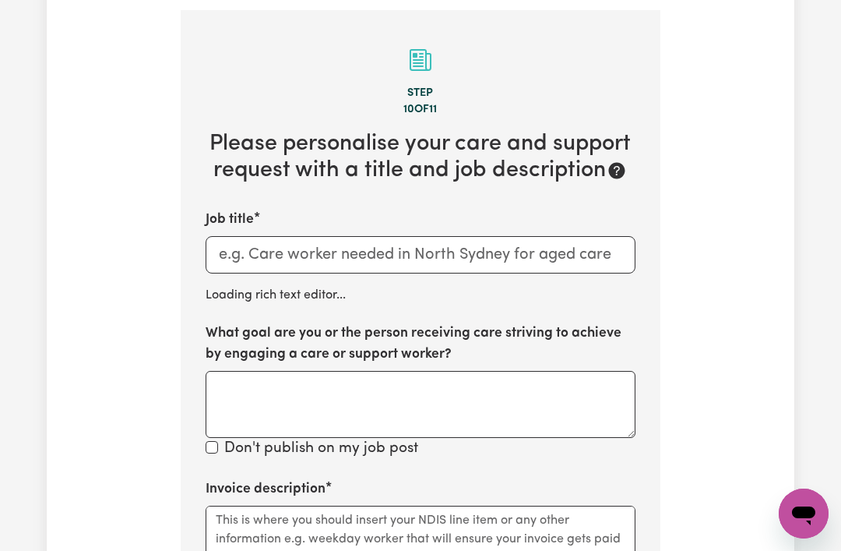
scroll to position [423, 0]
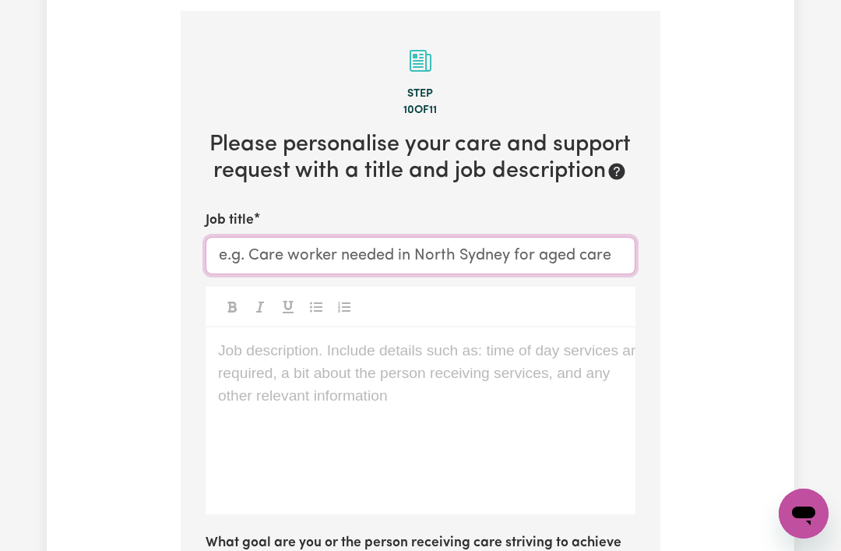
click at [238, 245] on input "Job title" at bounding box center [421, 255] width 430 height 37
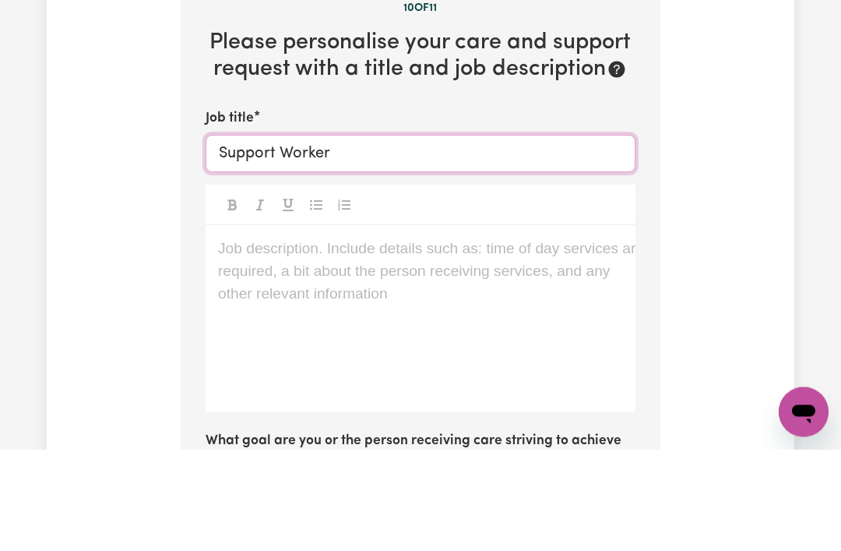
click at [275, 237] on input "Support Worker" at bounding box center [421, 255] width 430 height 37
click at [289, 237] on input "Support Worker" at bounding box center [421, 255] width 430 height 37
click at [407, 237] on input "Personal care Worker" at bounding box center [421, 255] width 430 height 37
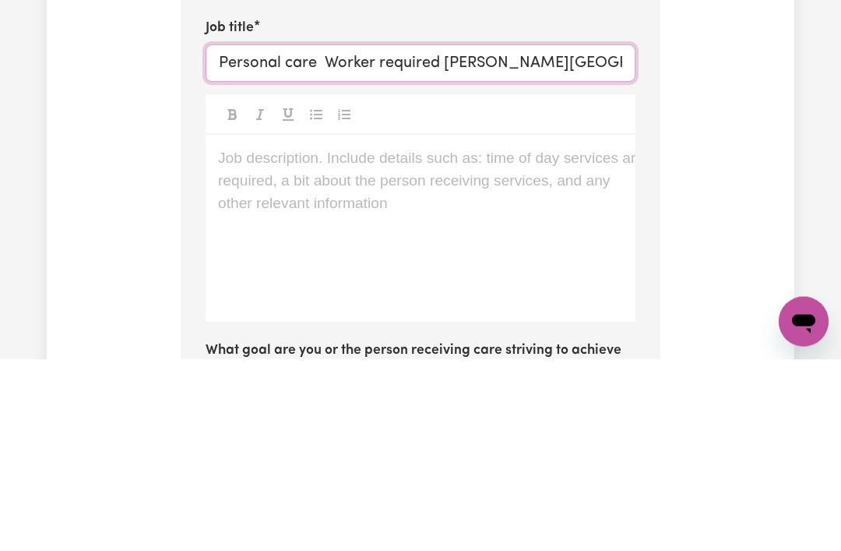
type input "Personal care Worker required [PERSON_NAME][GEOGRAPHIC_DATA]"
click at [246, 340] on p "Job description. Include details such as: time of day services are required, a …" at bounding box center [420, 351] width 405 height 23
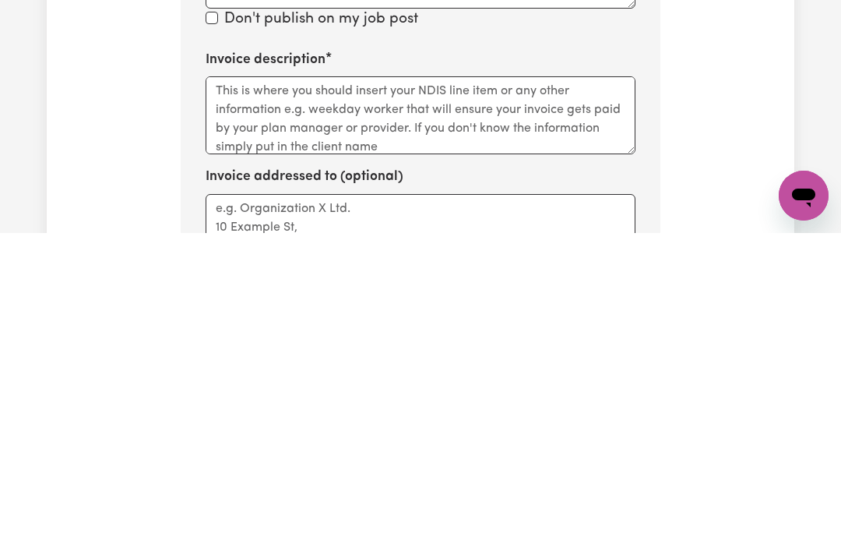
scroll to position [745, 0]
click at [228, 511] on textarea "Invoice addressed to (optional)" at bounding box center [421, 550] width 430 height 78
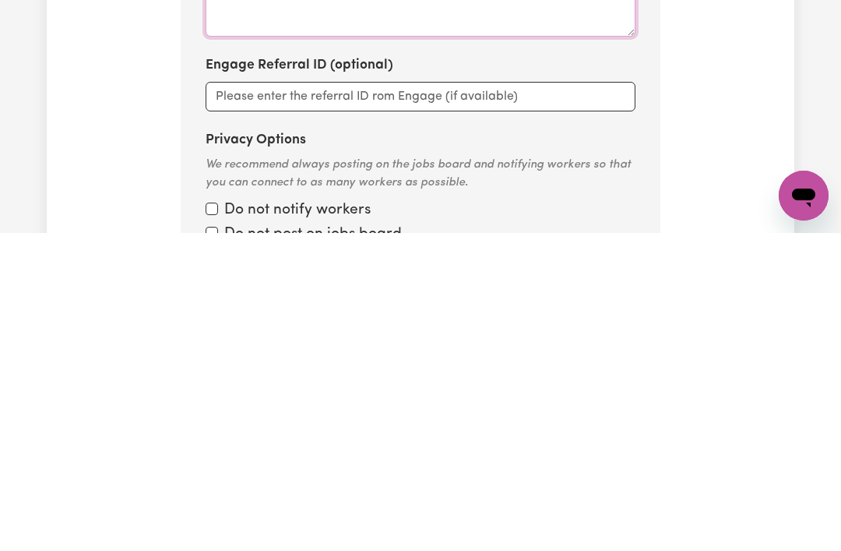
scroll to position [981, 0]
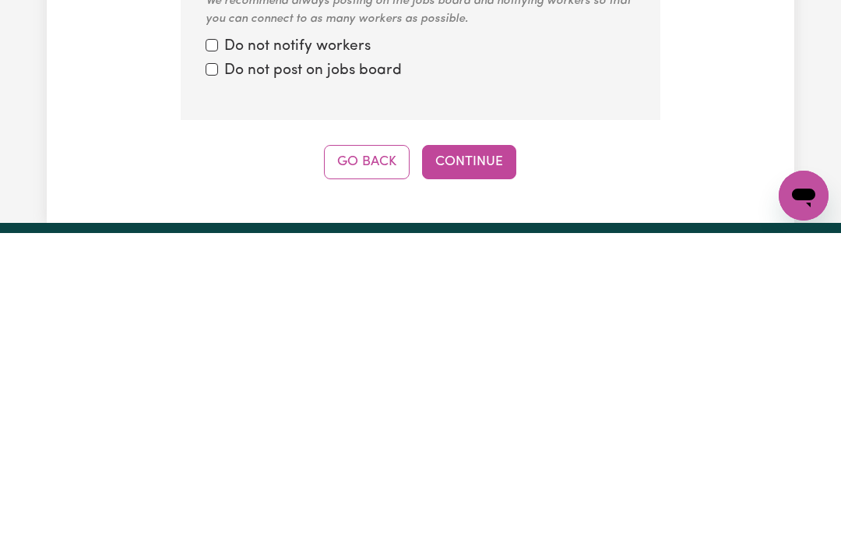
type textarea "Trilogy Care"
click at [465, 463] on button "Continue" at bounding box center [469, 480] width 94 height 34
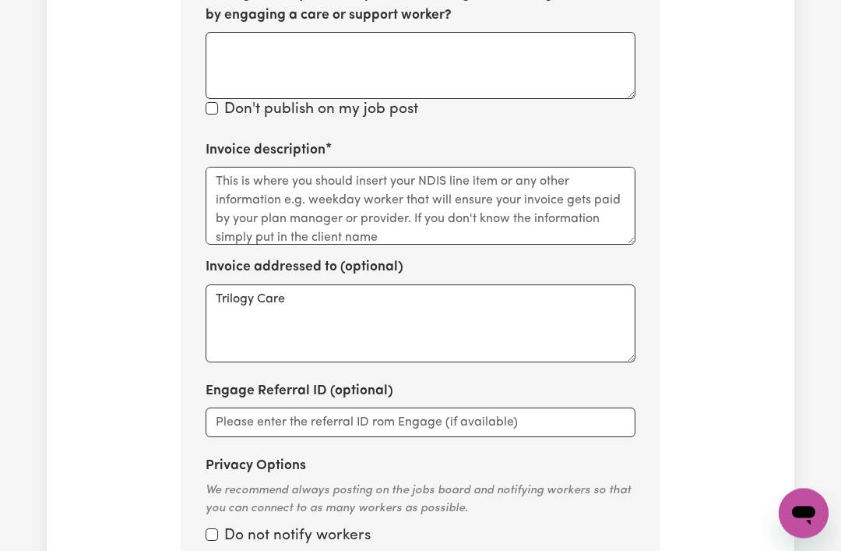
scroll to position [969, 0]
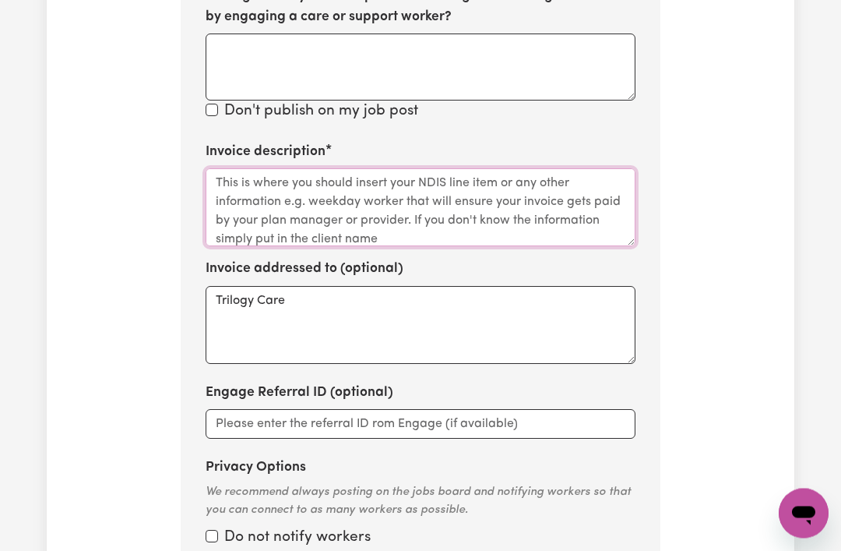
click at [224, 174] on textarea "Invoice description" at bounding box center [421, 208] width 430 height 78
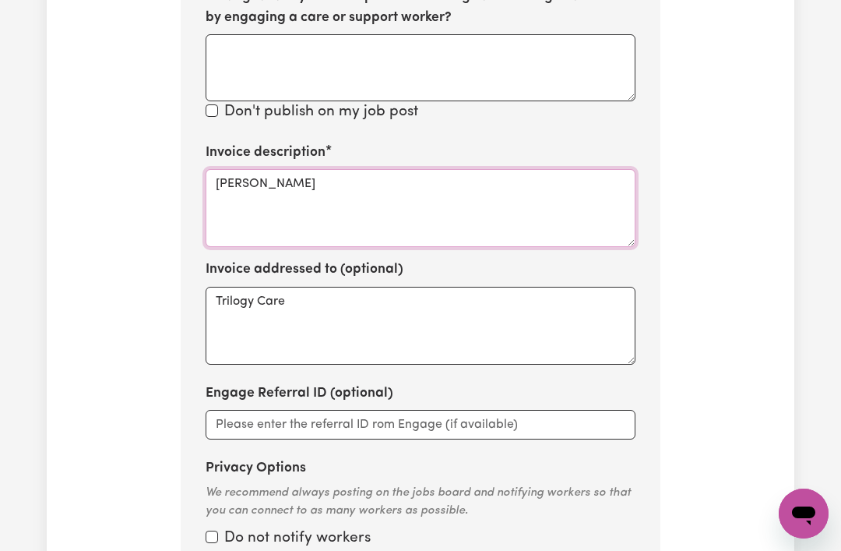
type textarea "[PERSON_NAME]"
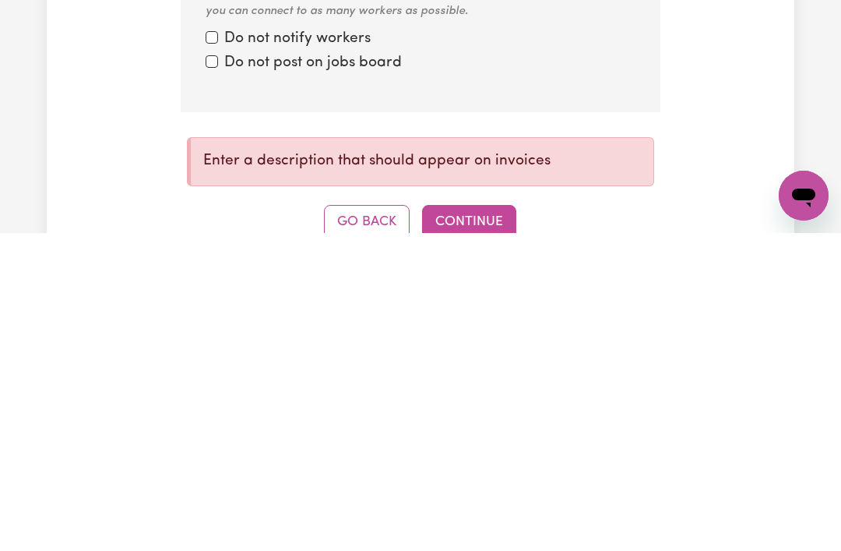
scroll to position [1151, 0]
click at [446, 523] on button "Continue" at bounding box center [469, 540] width 94 height 34
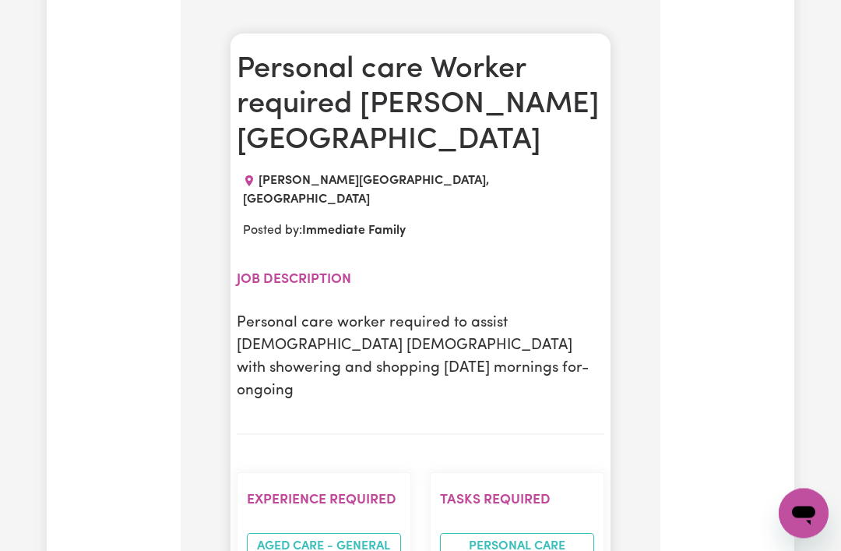
scroll to position [715, 0]
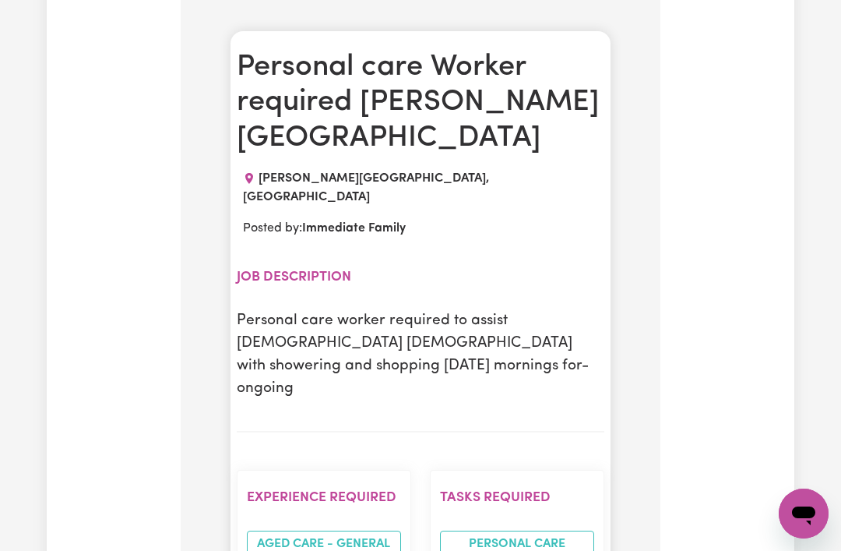
click at [573, 310] on p "Personal care worker required to assist [DEMOGRAPHIC_DATA] [DEMOGRAPHIC_DATA] w…" at bounding box center [421, 355] width 368 height 90
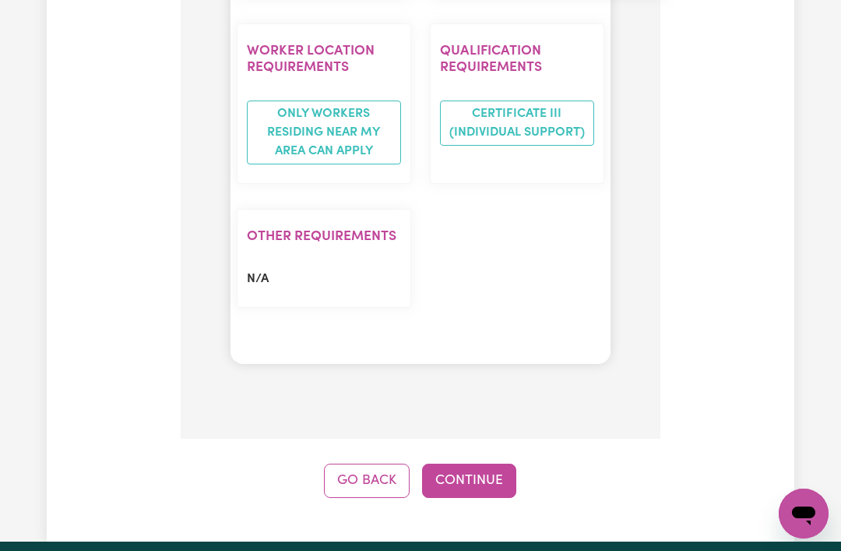
click at [373, 463] on button "Go Back" at bounding box center [367, 480] width 86 height 34
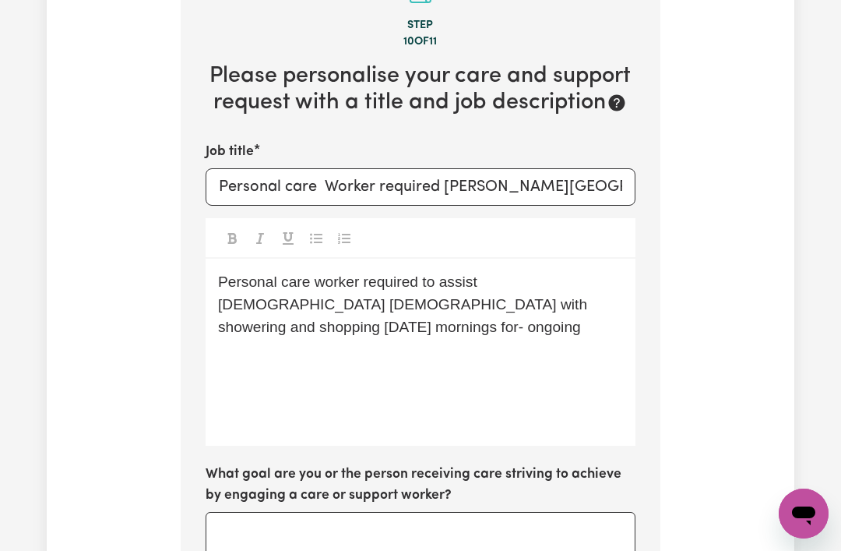
scroll to position [423, 0]
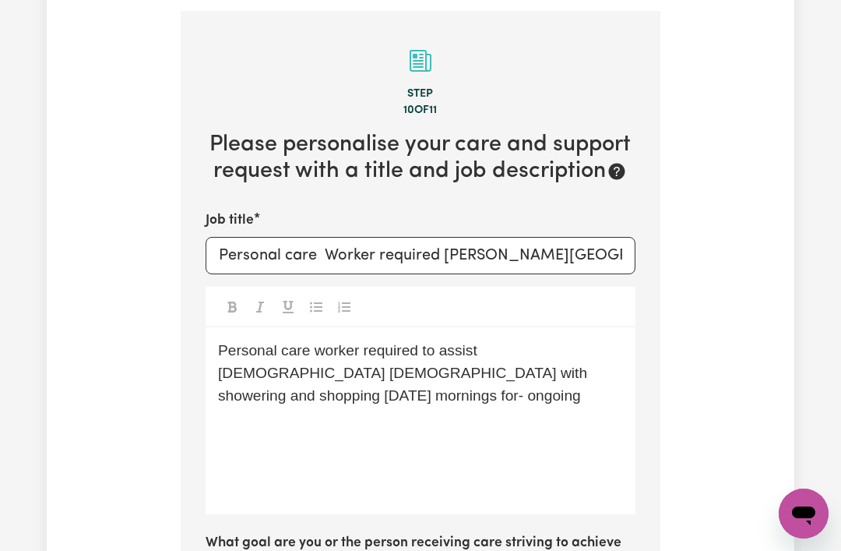
click at [585, 358] on p "Personal care worker required to assist [DEMOGRAPHIC_DATA] [DEMOGRAPHIC_DATA] w…" at bounding box center [420, 373] width 405 height 67
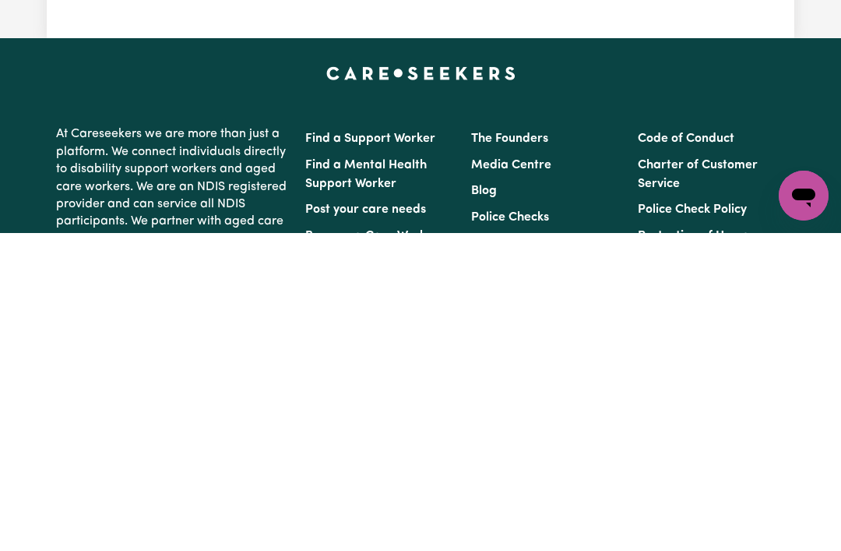
scroll to position [1388, 0]
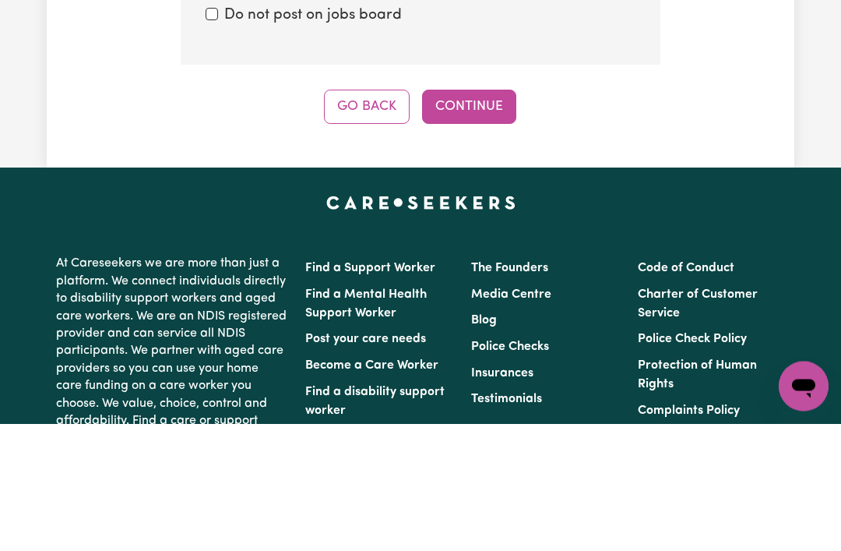
click at [485, 217] on button "Continue" at bounding box center [469, 234] width 94 height 34
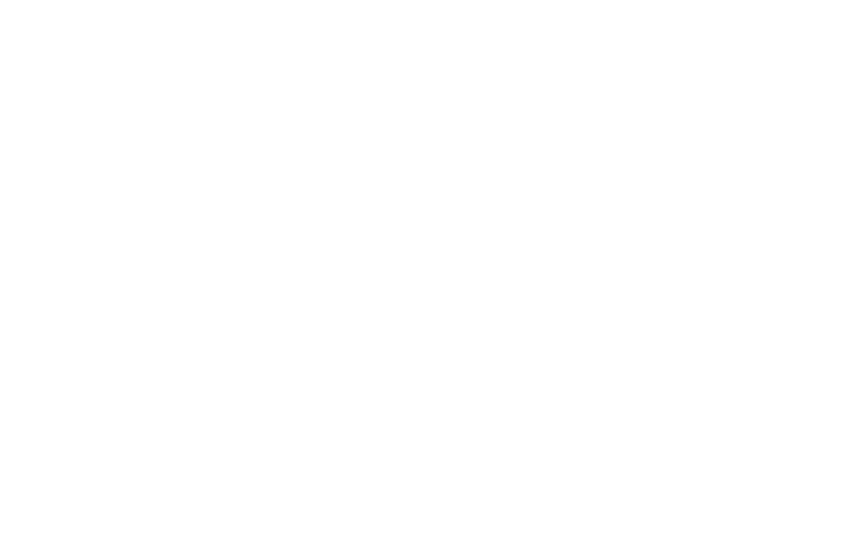
scroll to position [423, 0]
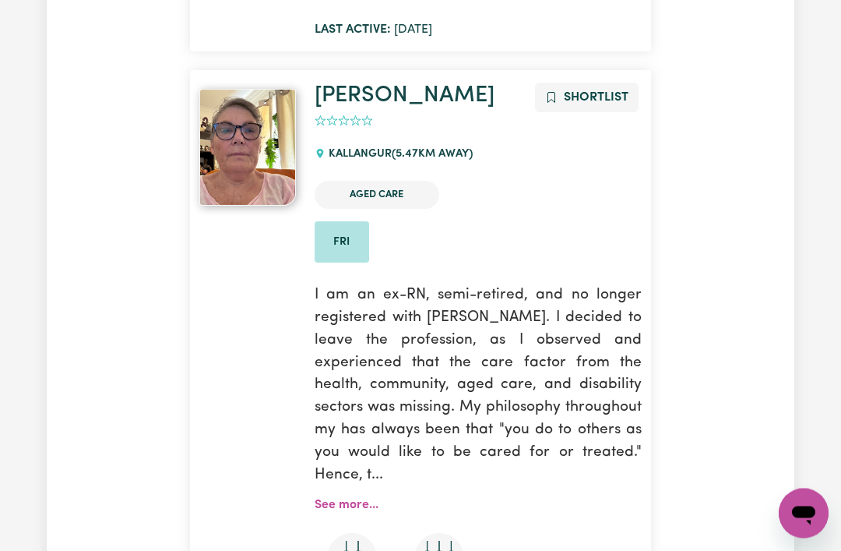
scroll to position [4279, 0]
click at [325, 499] on link "See more..." at bounding box center [347, 505] width 64 height 12
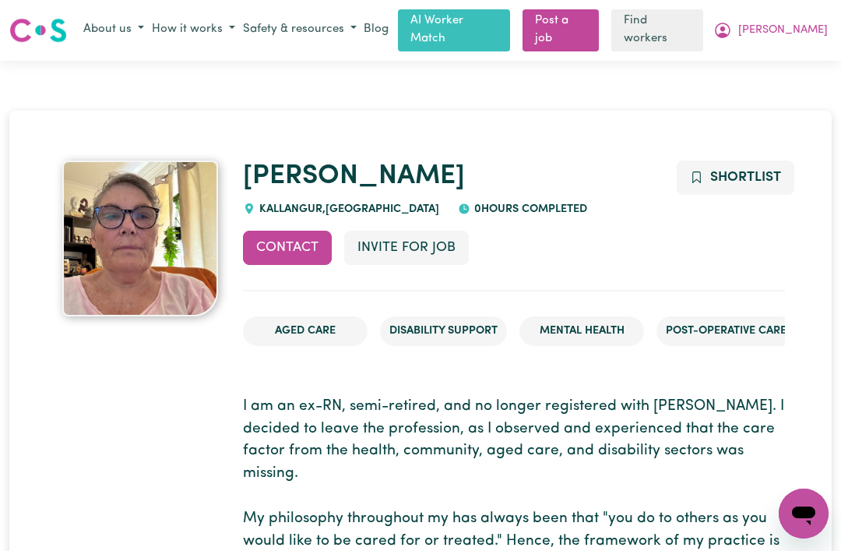
click at [267, 244] on button "Contact" at bounding box center [287, 248] width 89 height 34
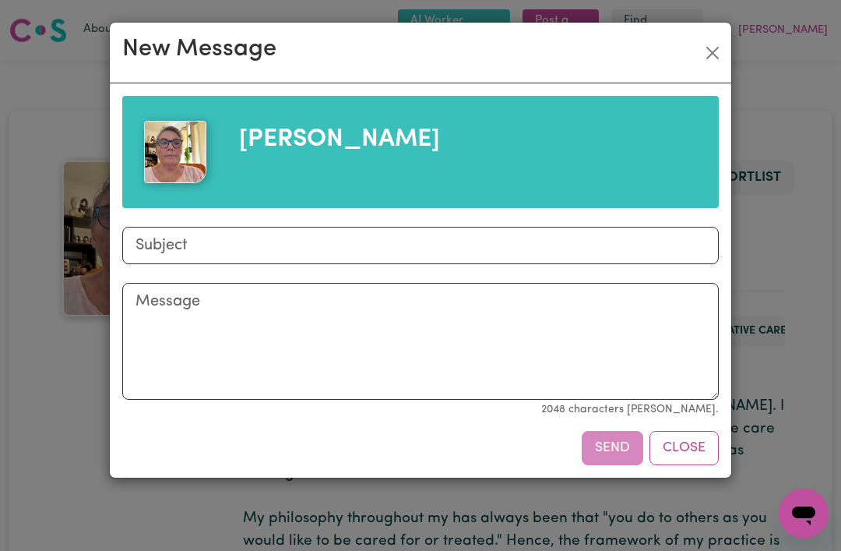
click at [706, 48] on button "Close" at bounding box center [712, 53] width 25 height 25
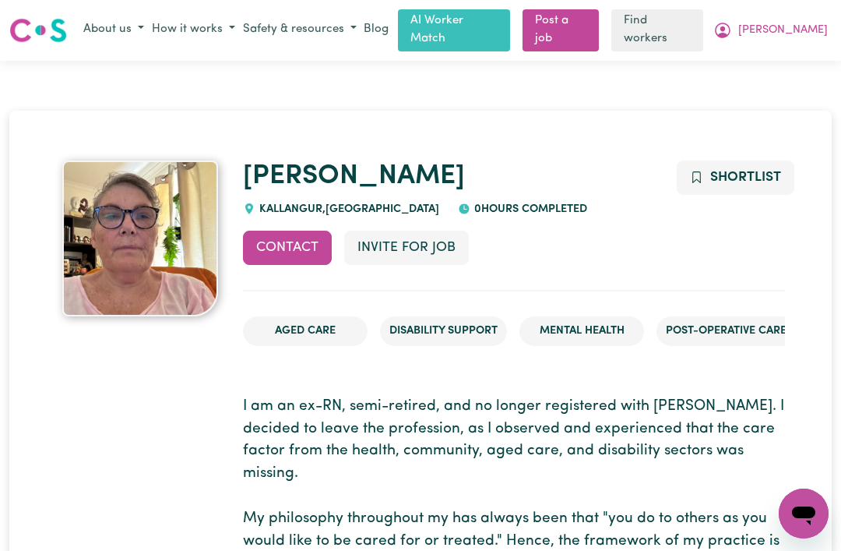
click at [147, 22] on button "About us" at bounding box center [113, 30] width 69 height 26
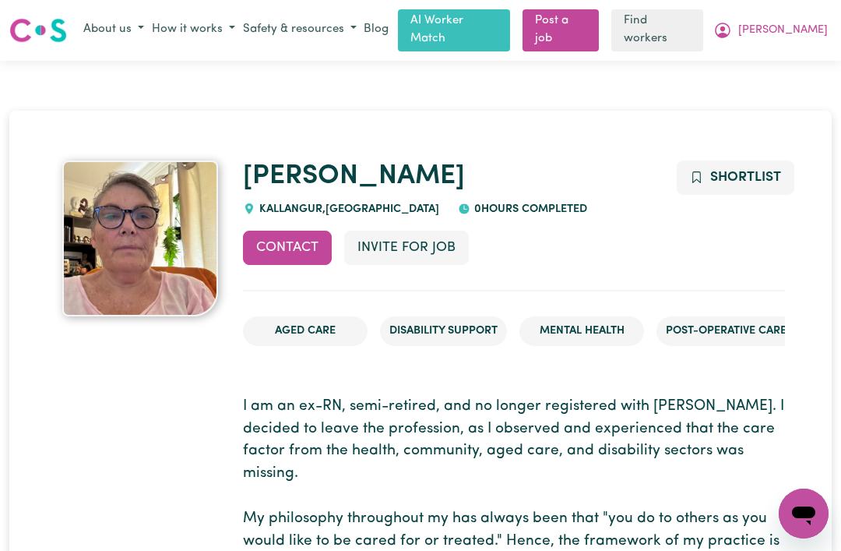
click at [811, 26] on span "[PERSON_NAME]" at bounding box center [783, 30] width 90 height 17
click at [779, 60] on link "My Dashboard" at bounding box center [769, 61] width 123 height 30
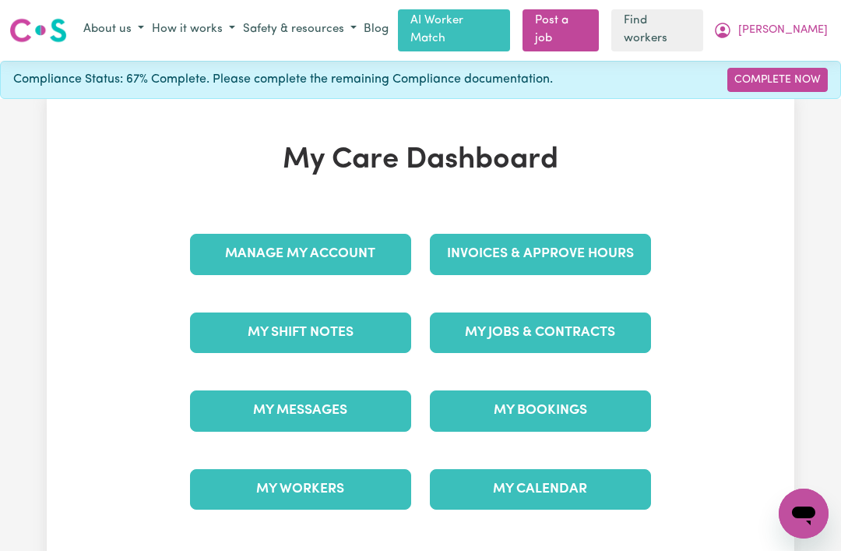
click at [607, 324] on link "My Jobs & Contracts" at bounding box center [540, 332] width 221 height 41
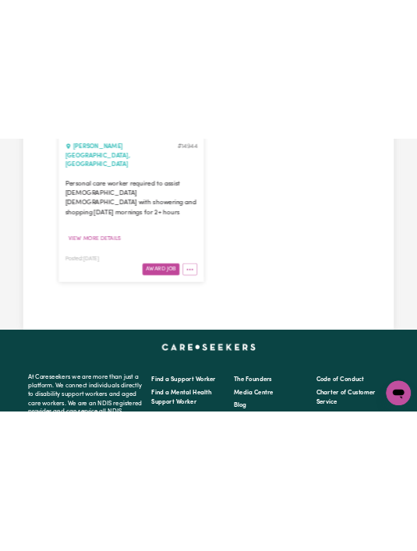
scroll to position [437, 0]
